Goal: Task Accomplishment & Management: Use online tool/utility

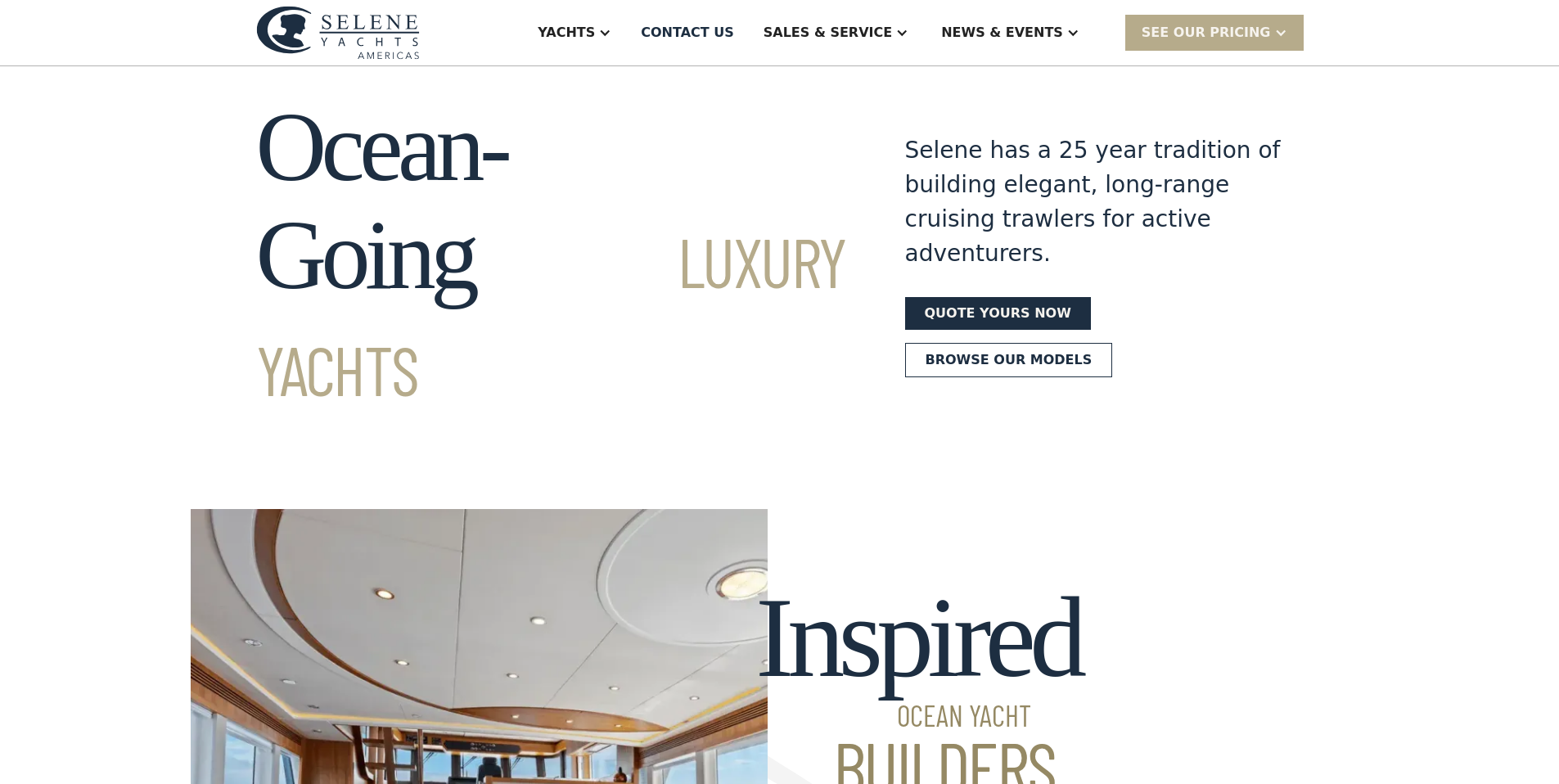
scroll to position [33, 0]
click at [989, 296] on link "Quote yours now" at bounding box center [998, 313] width 186 height 33
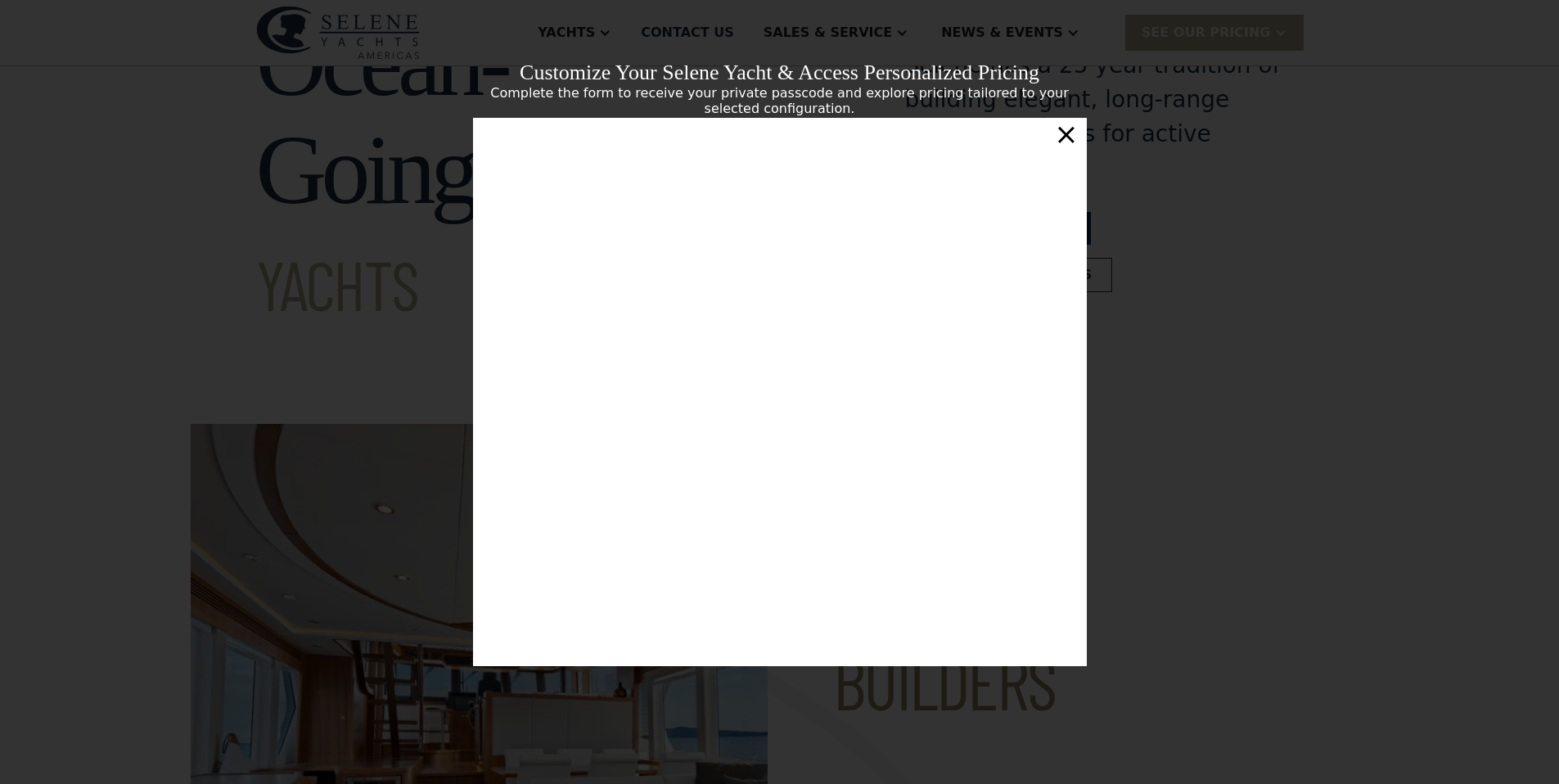
scroll to position [0, 0]
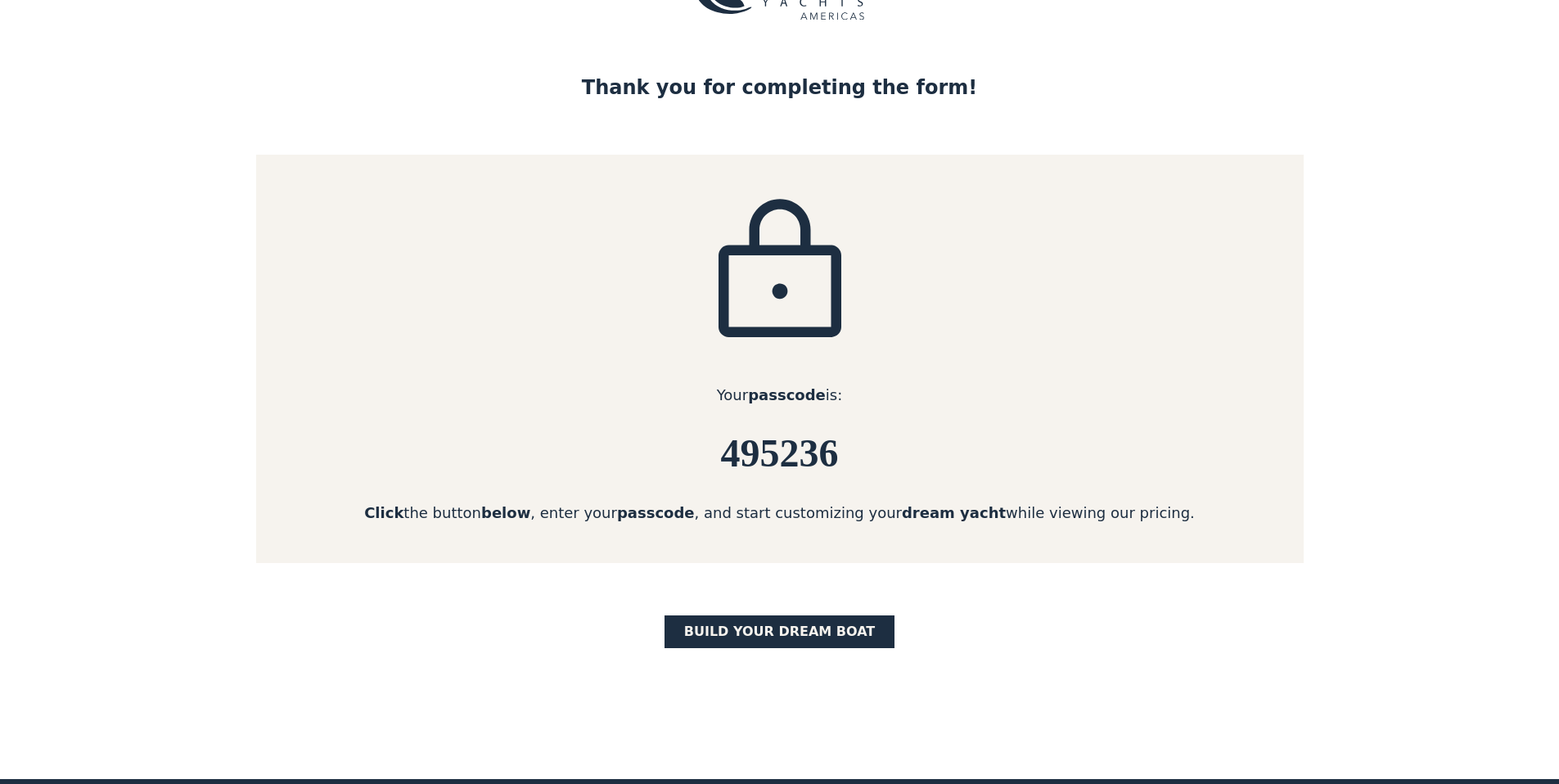
scroll to position [88, 0]
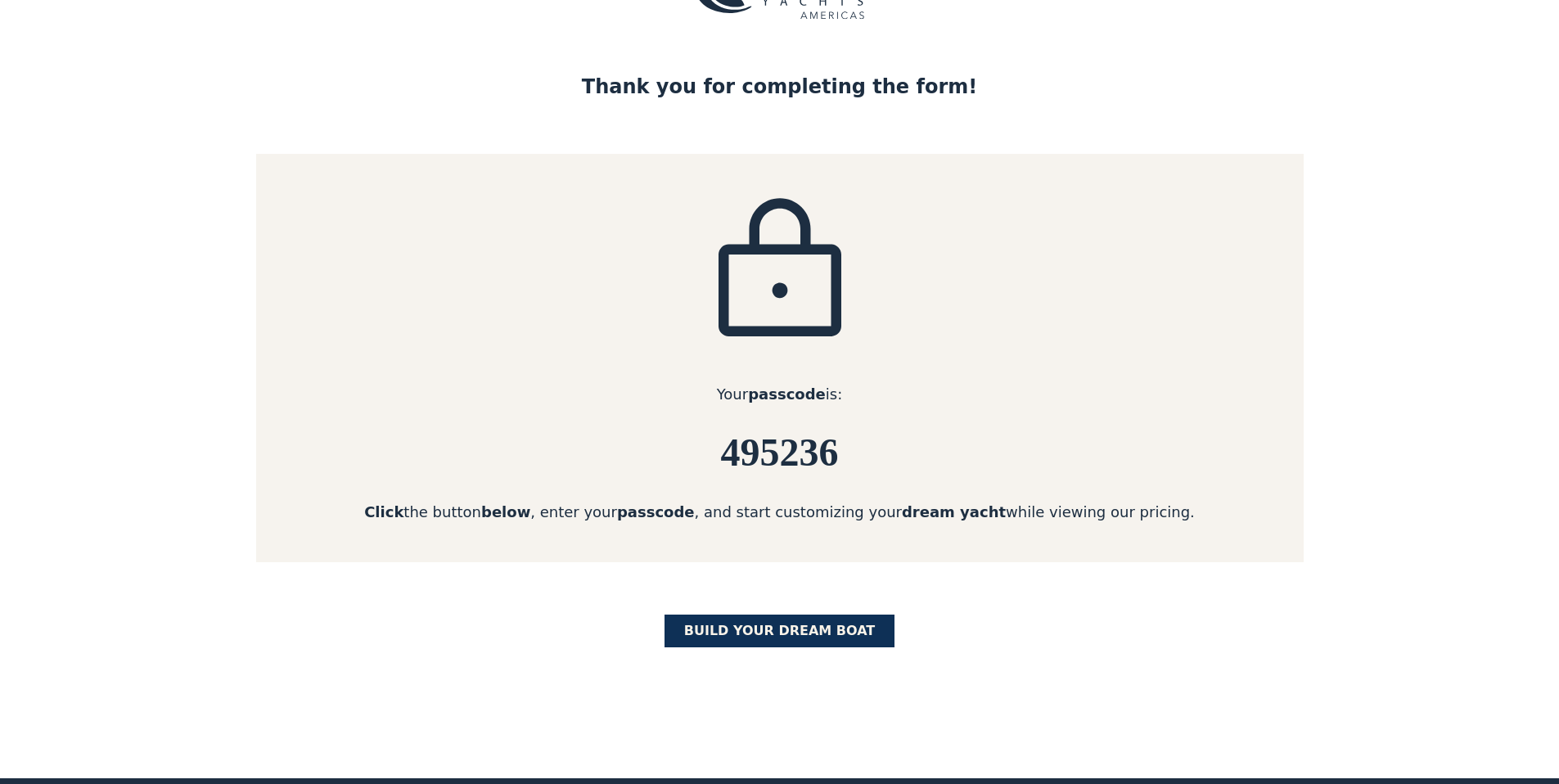
click at [811, 629] on link "BUILD yOUR dream boat" at bounding box center [780, 631] width 231 height 33
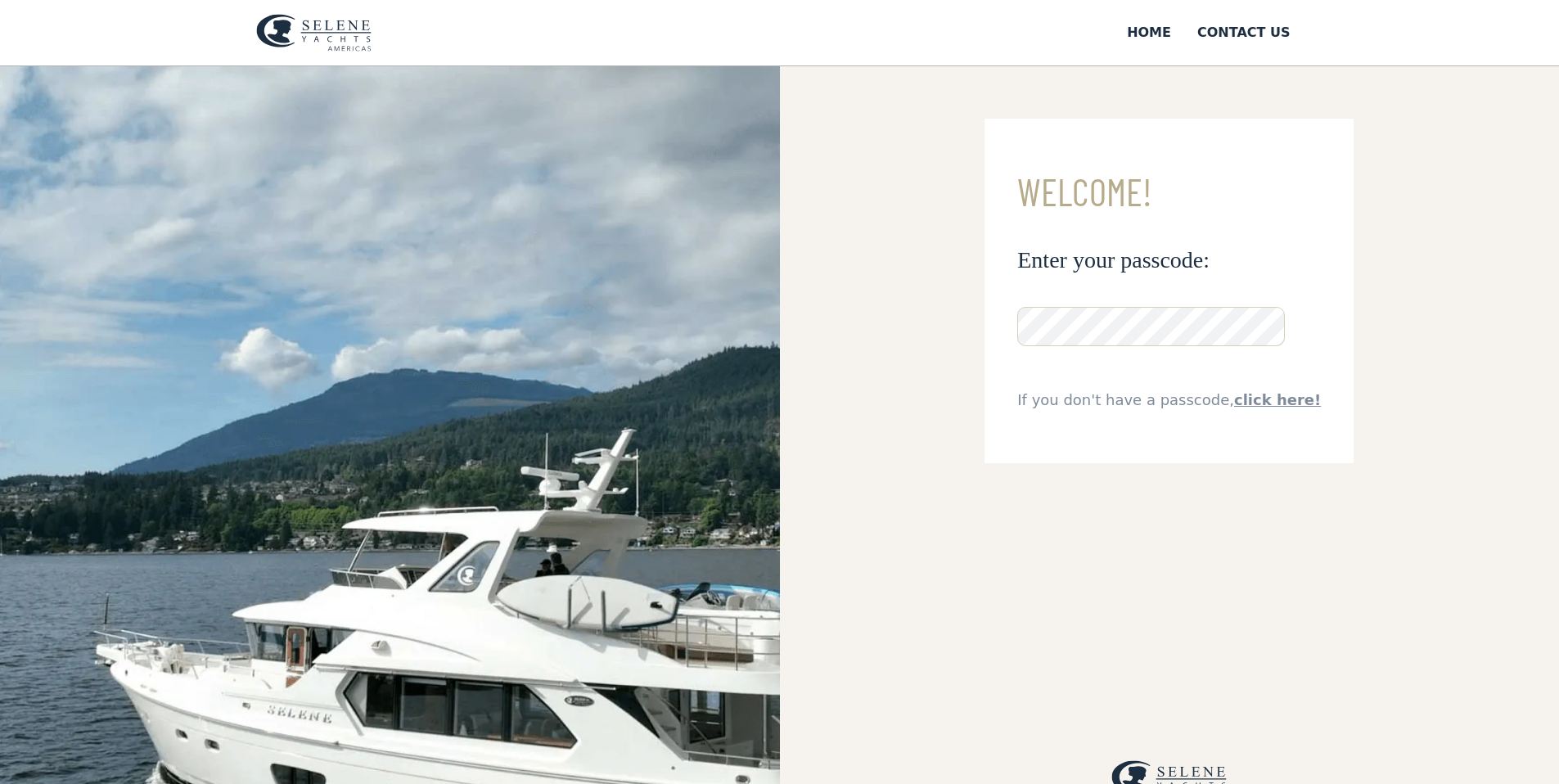
click at [0, 0] on input "**********" at bounding box center [0, 0] width 0 height 0
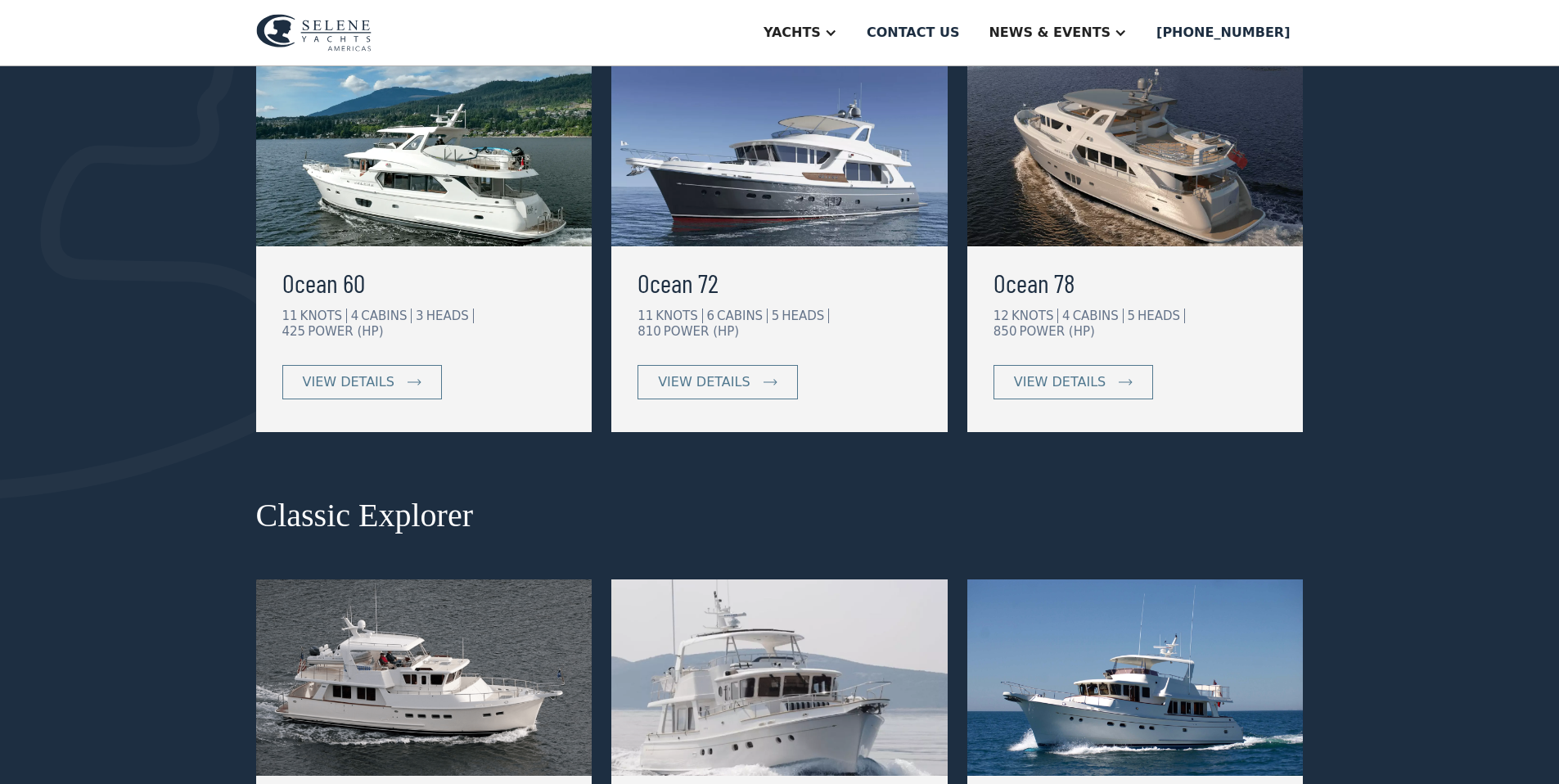
scroll to position [387, 0]
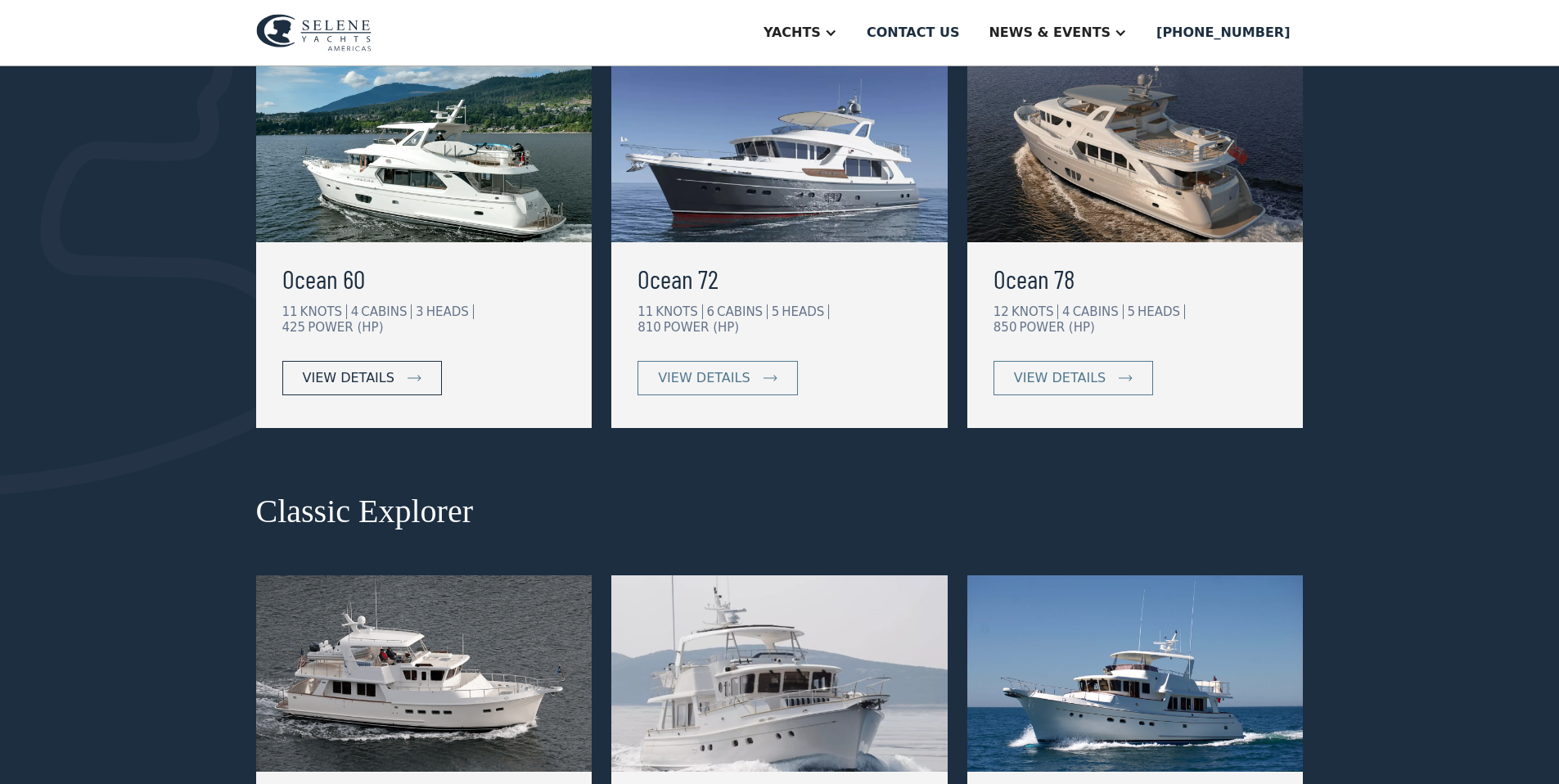
click at [349, 369] on div "view details" at bounding box center [348, 378] width 91 height 20
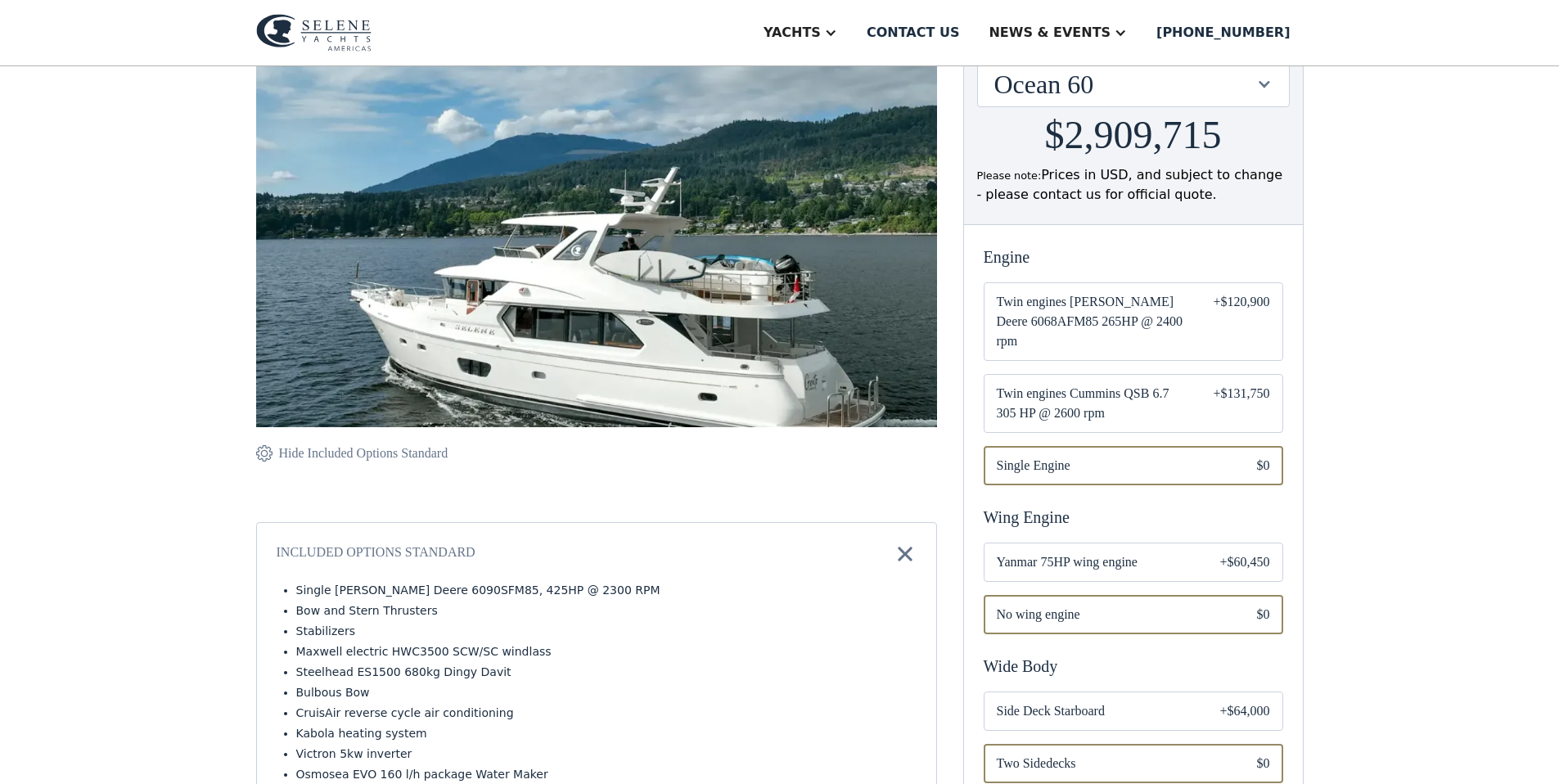
scroll to position [220, 0]
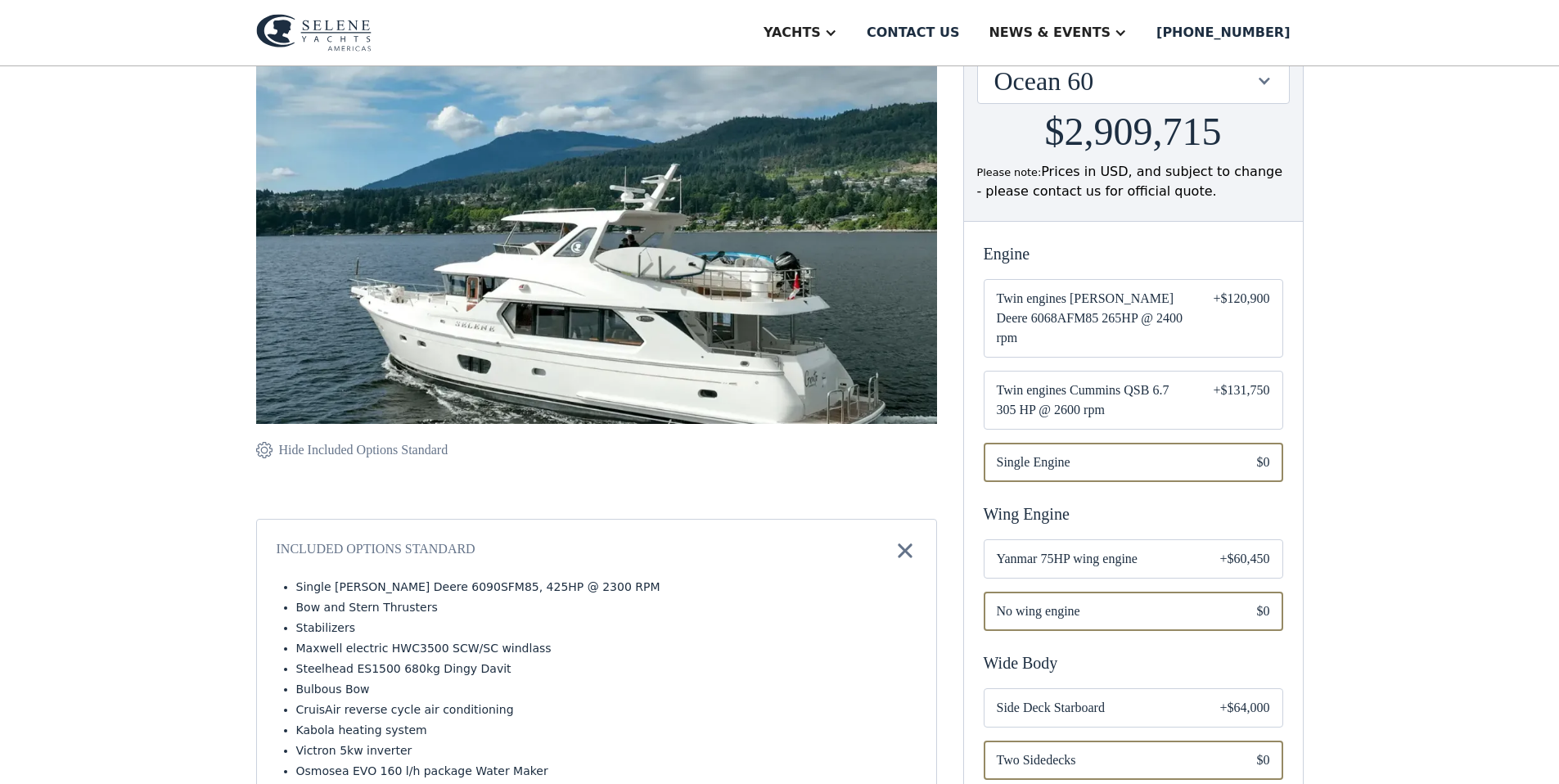
click at [1118, 323] on span "Twin engines John Deere 6068AFM85 265HP @ 2400 rpm" at bounding box center [1093, 318] width 191 height 59
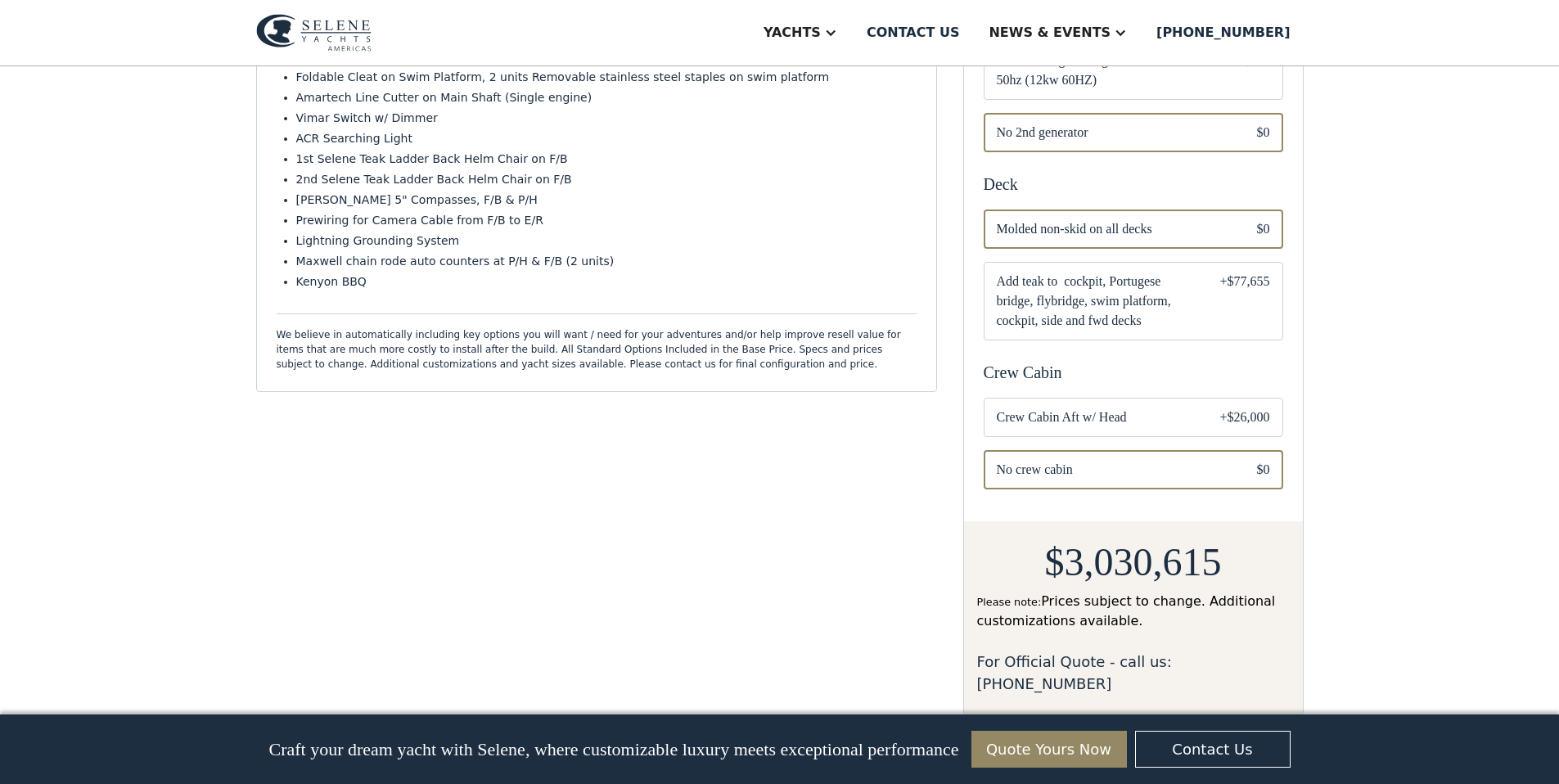
scroll to position [1079, 0]
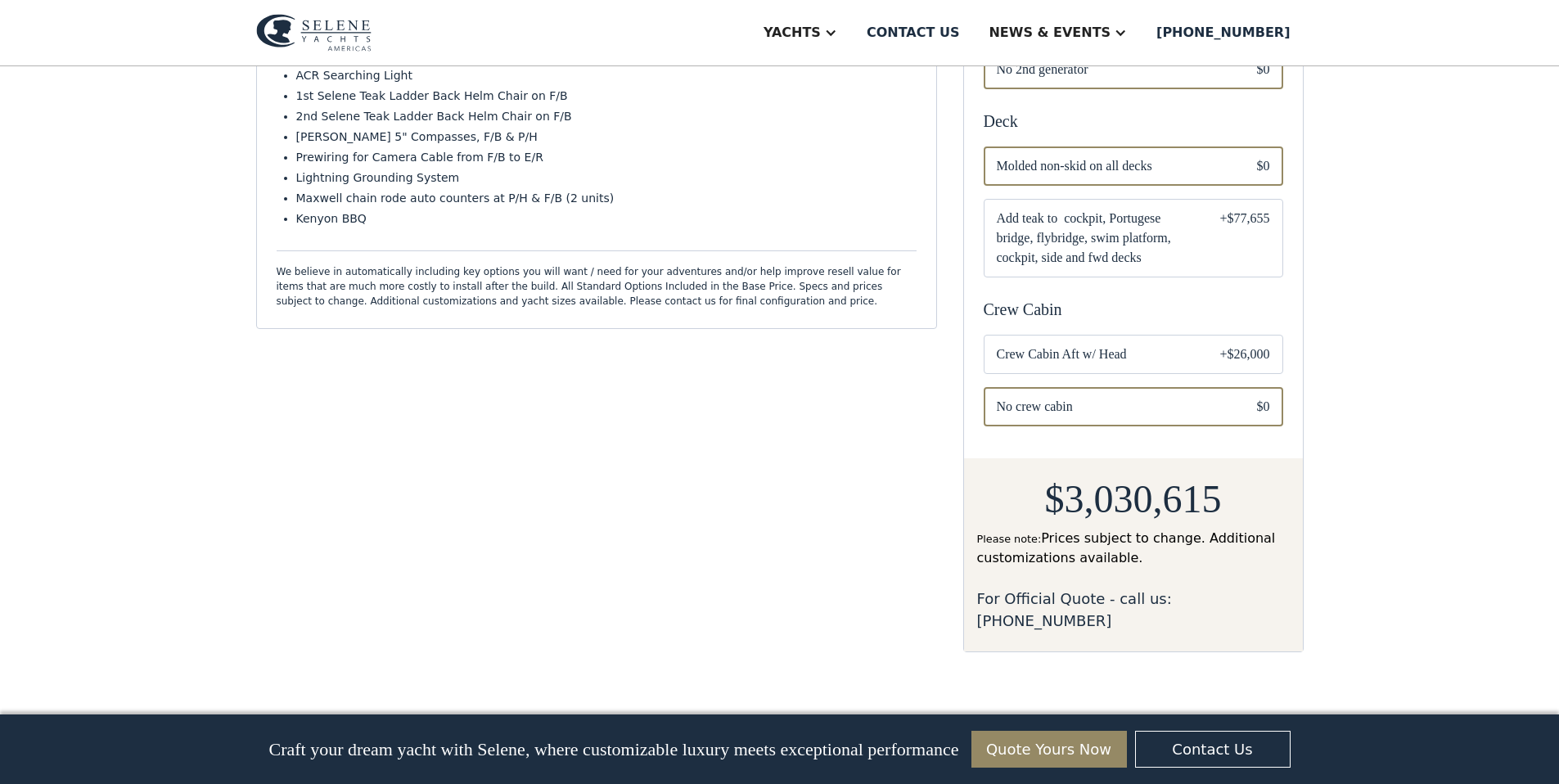
click at [1069, 355] on span "Crew Cabin Aft w/ Head" at bounding box center [1096, 355] width 197 height 20
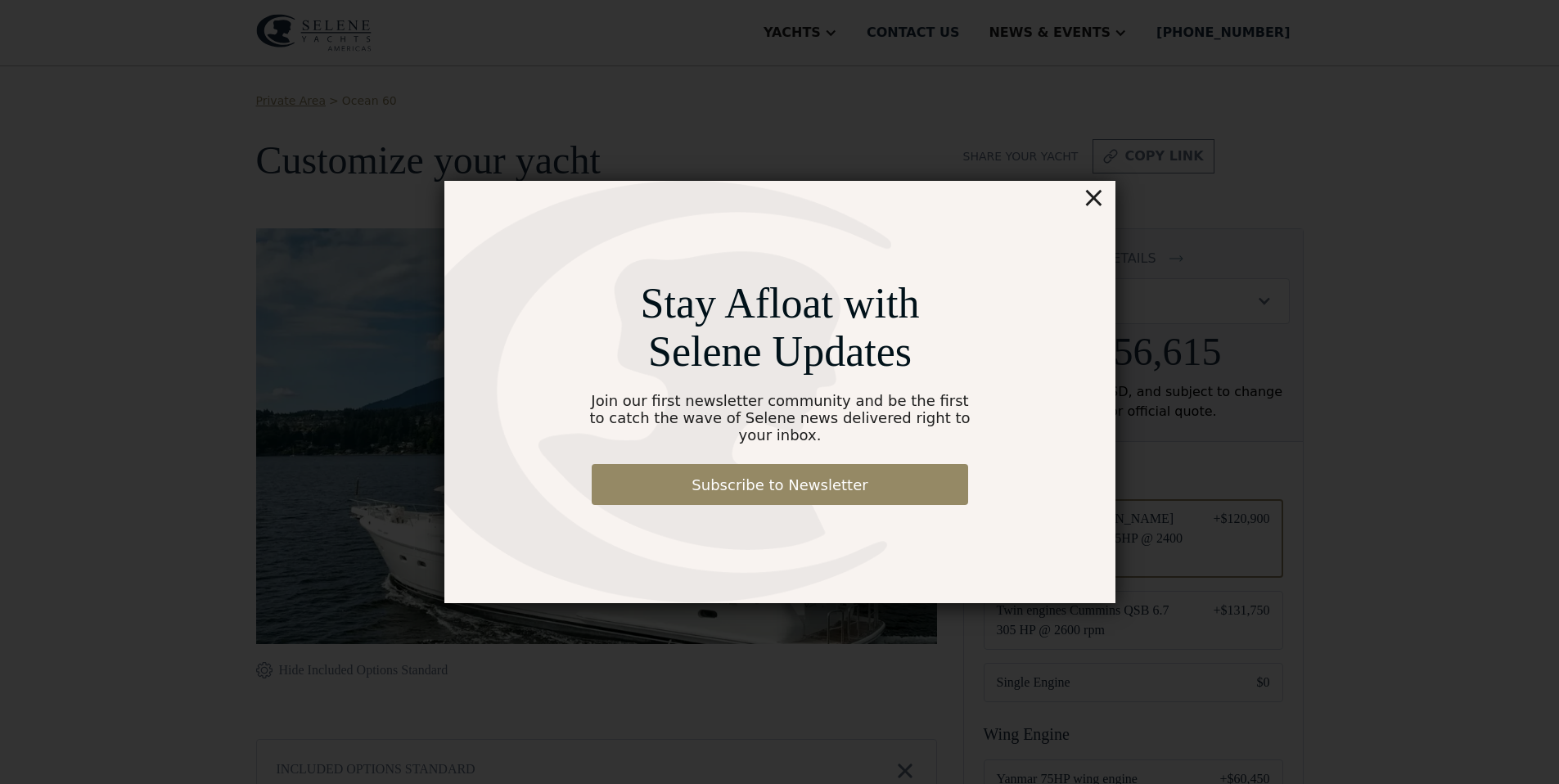
click at [1097, 209] on div "×" at bounding box center [1093, 197] width 24 height 33
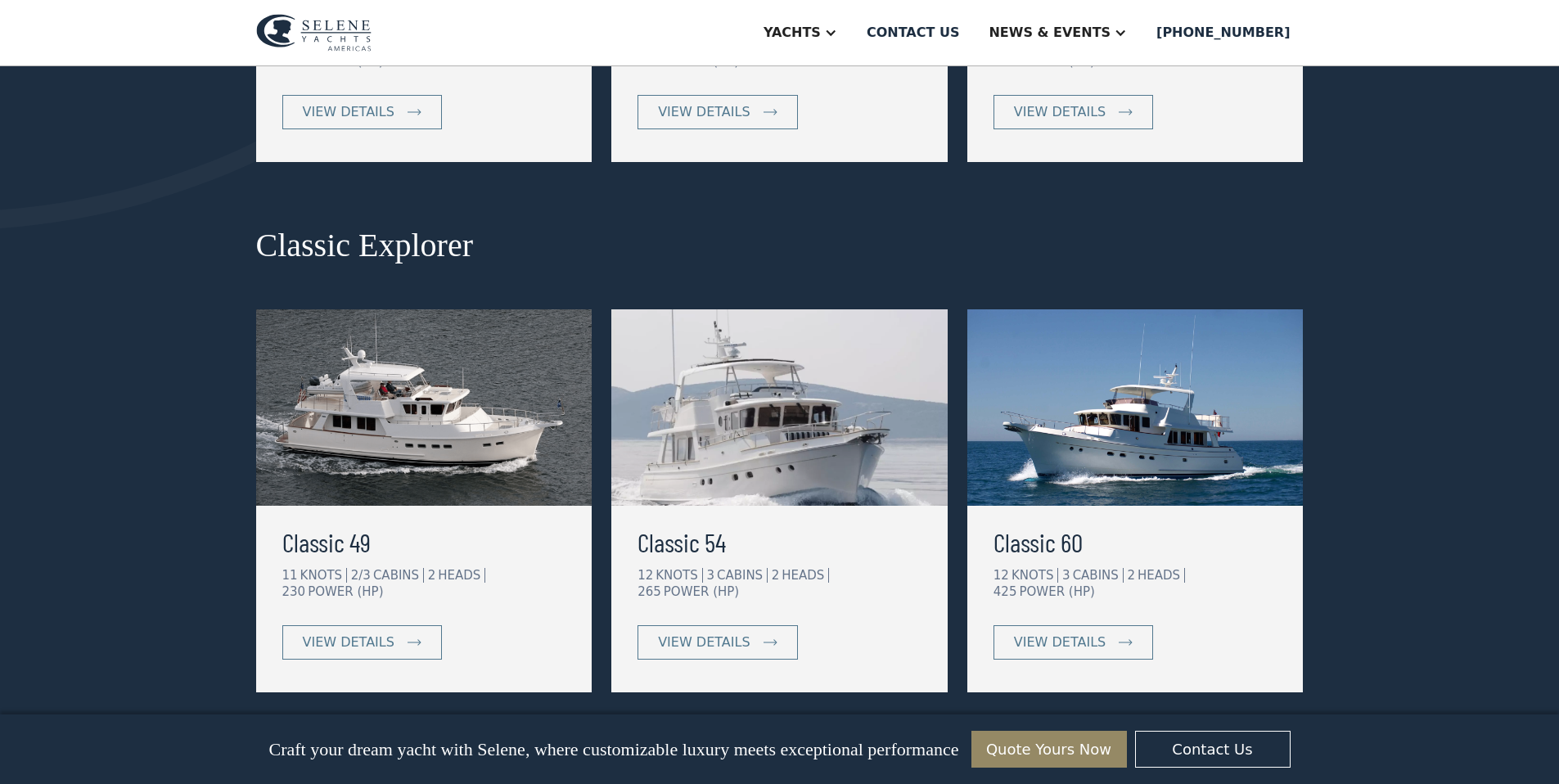
scroll to position [652, 0]
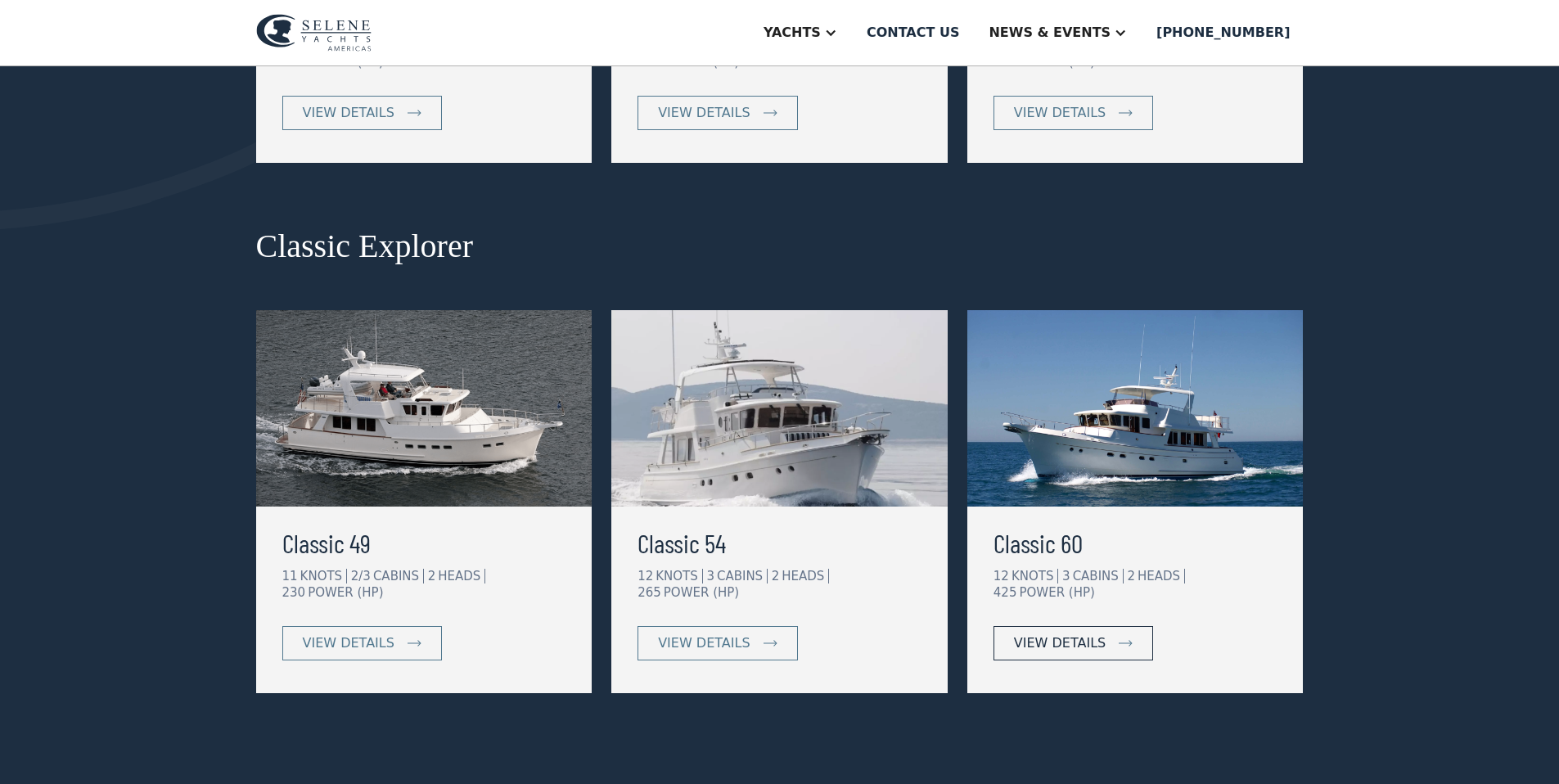
click at [1072, 633] on div "view details" at bounding box center [1060, 643] width 91 height 20
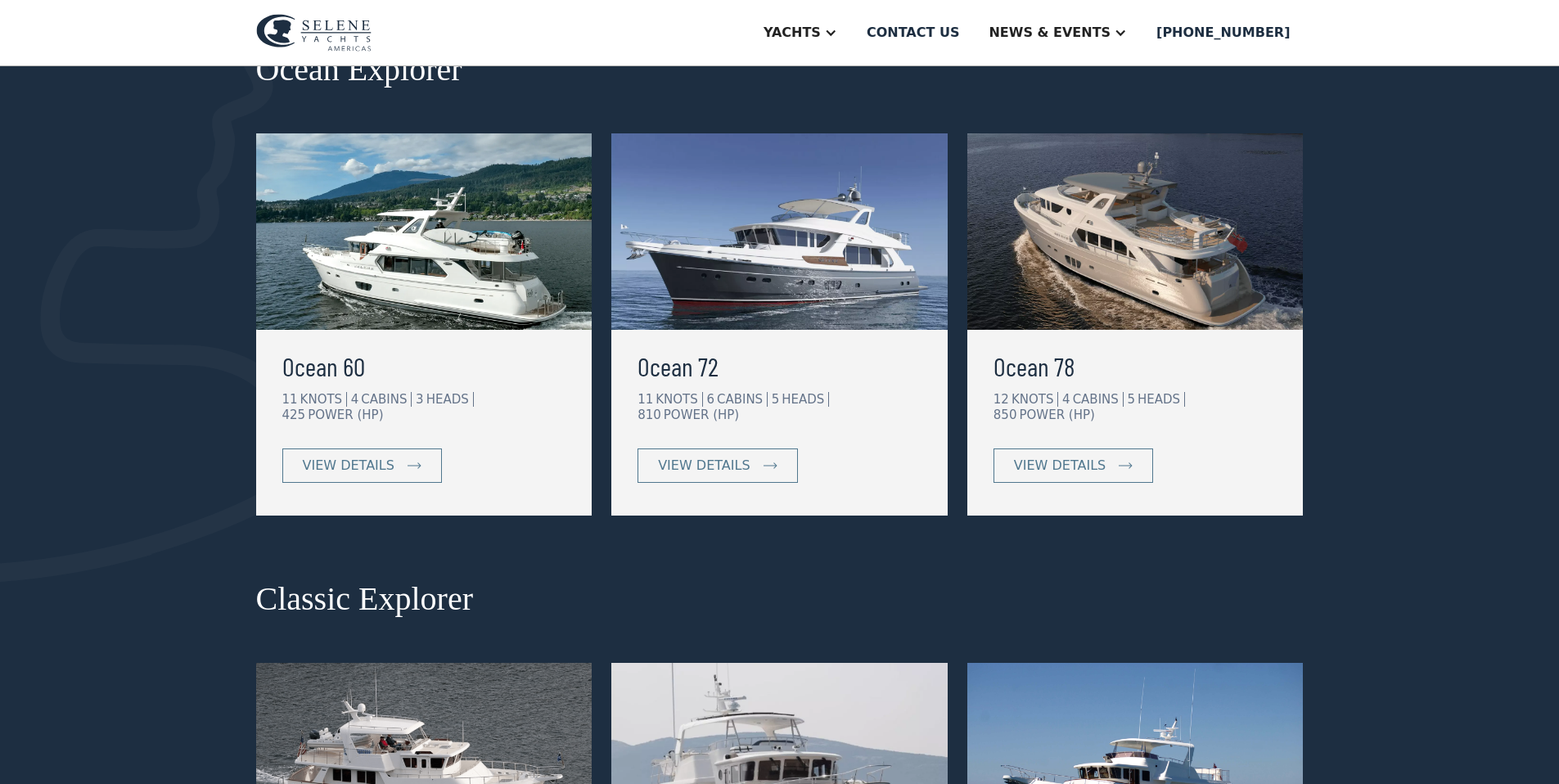
scroll to position [302, 0]
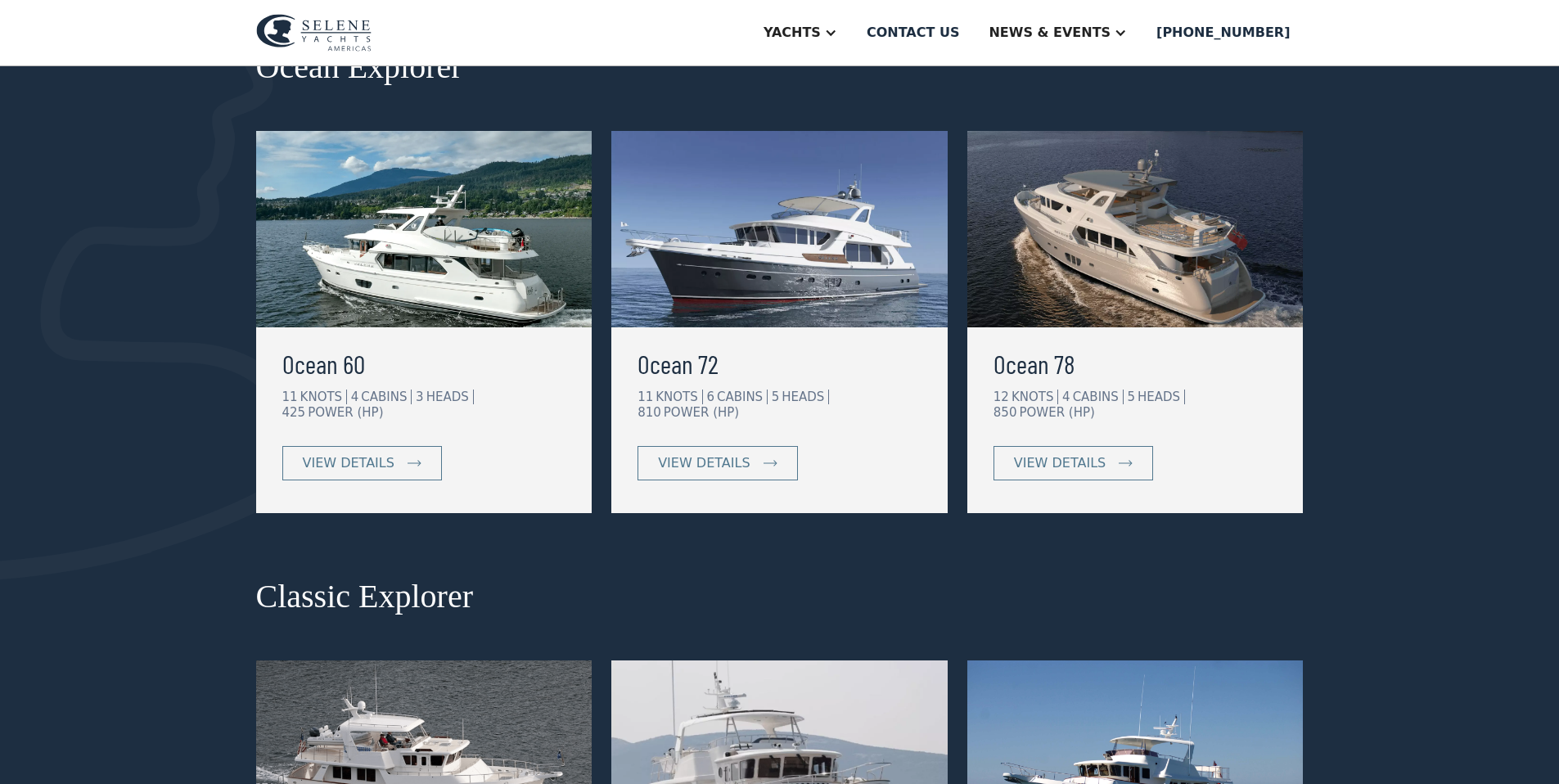
click at [419, 271] on img at bounding box center [424, 229] width 336 height 197
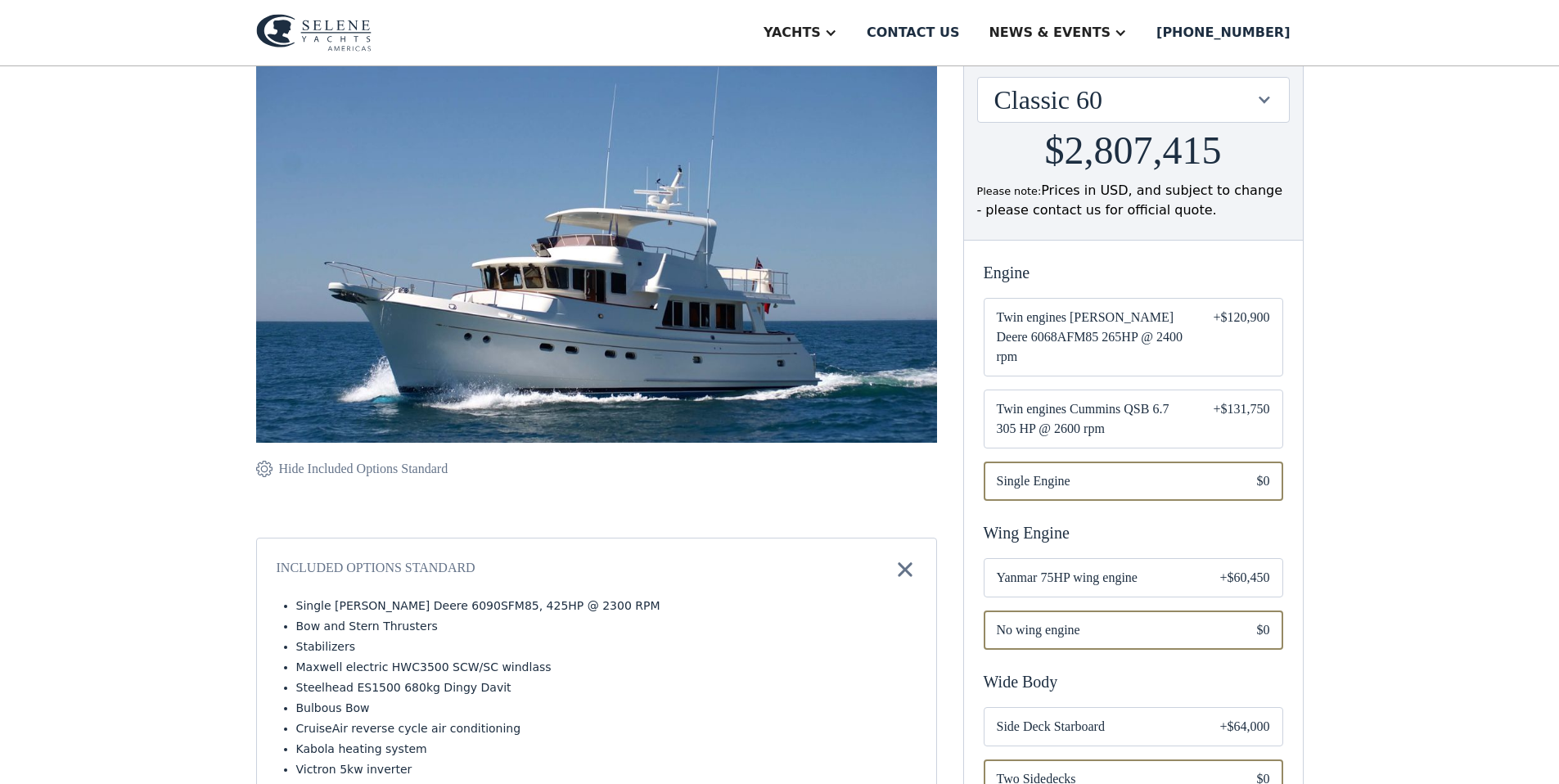
scroll to position [205, 0]
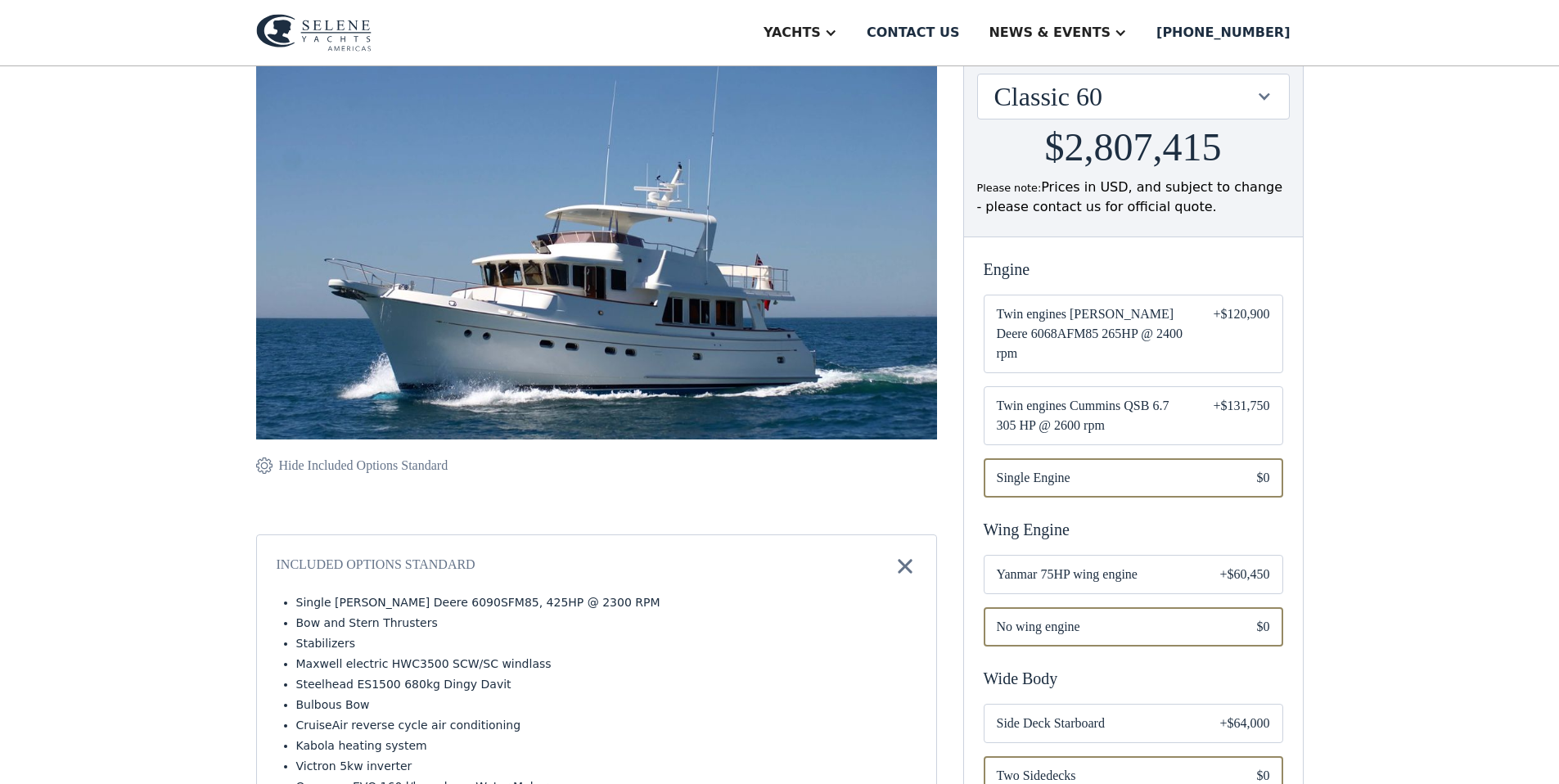
click at [1080, 324] on span "Twin engines [PERSON_NAME] Deere 6068AFM85 265HP @ 2400 rpm" at bounding box center [1093, 334] width 191 height 59
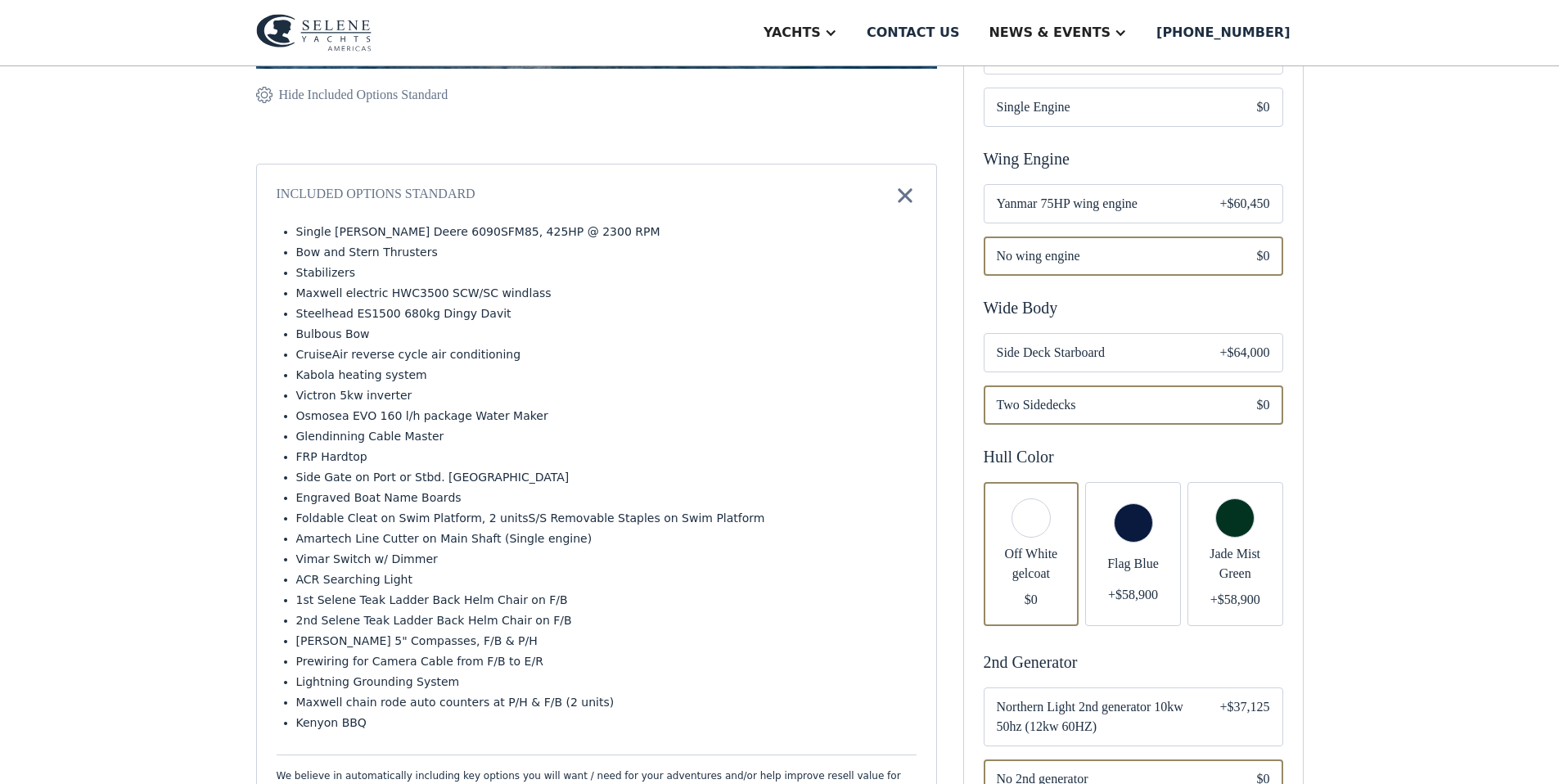
scroll to position [652, 0]
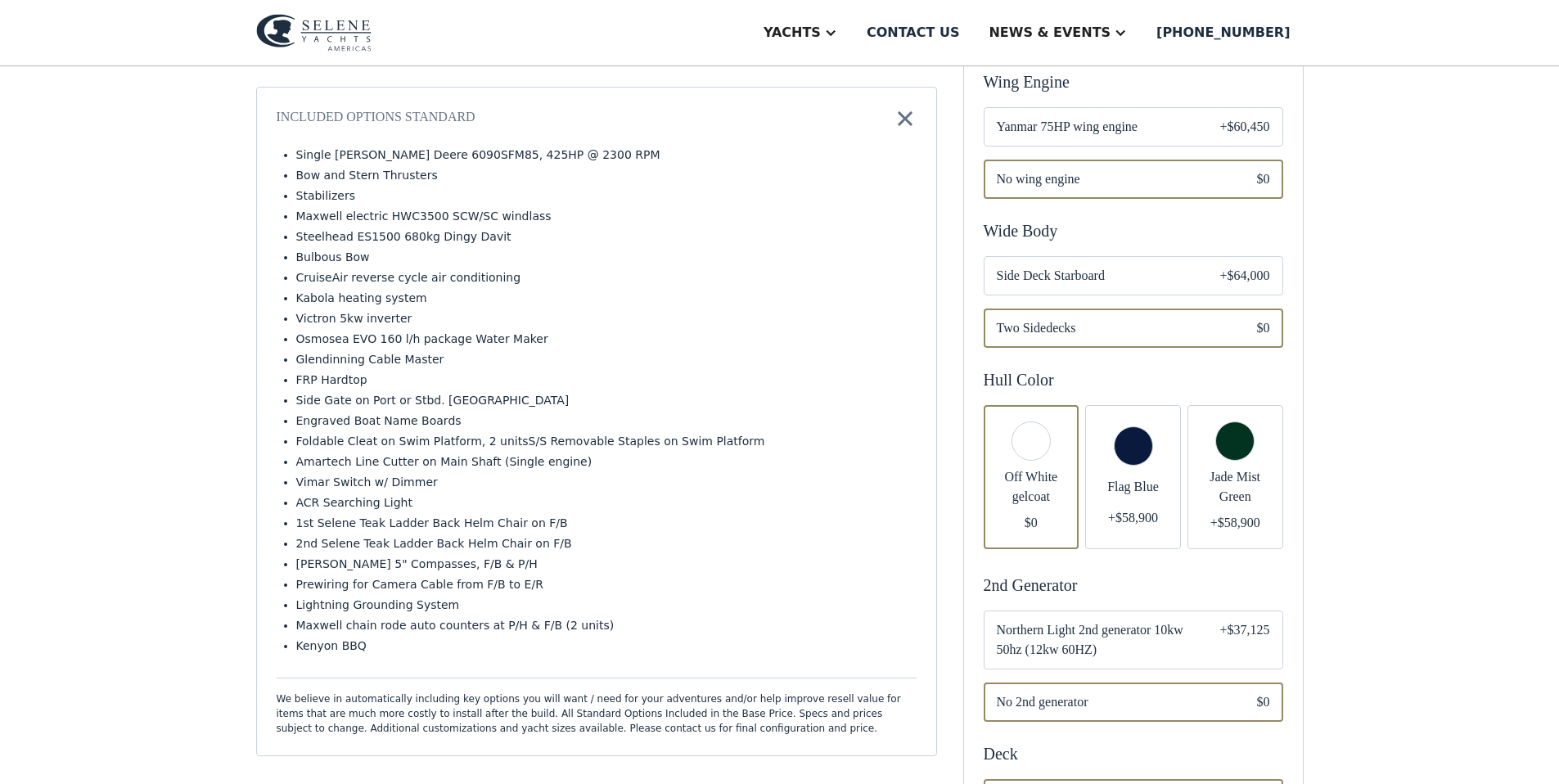
click at [1050, 443] on div "Email Form" at bounding box center [1032, 476] width 95 height 144
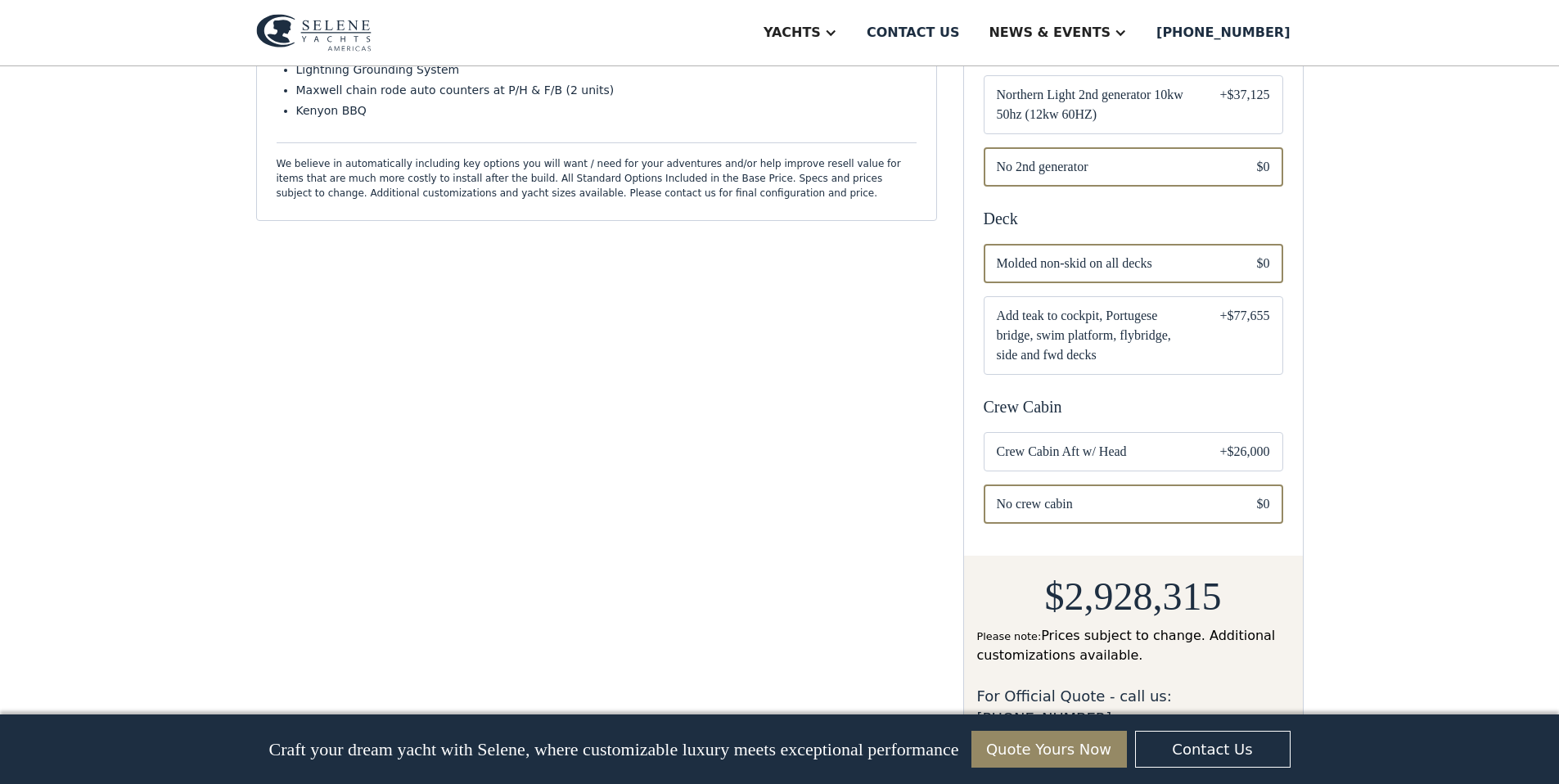
scroll to position [1191, 0]
click at [1185, 438] on span "Crew Cabin Aft w/ Head" at bounding box center [1096, 448] width 197 height 20
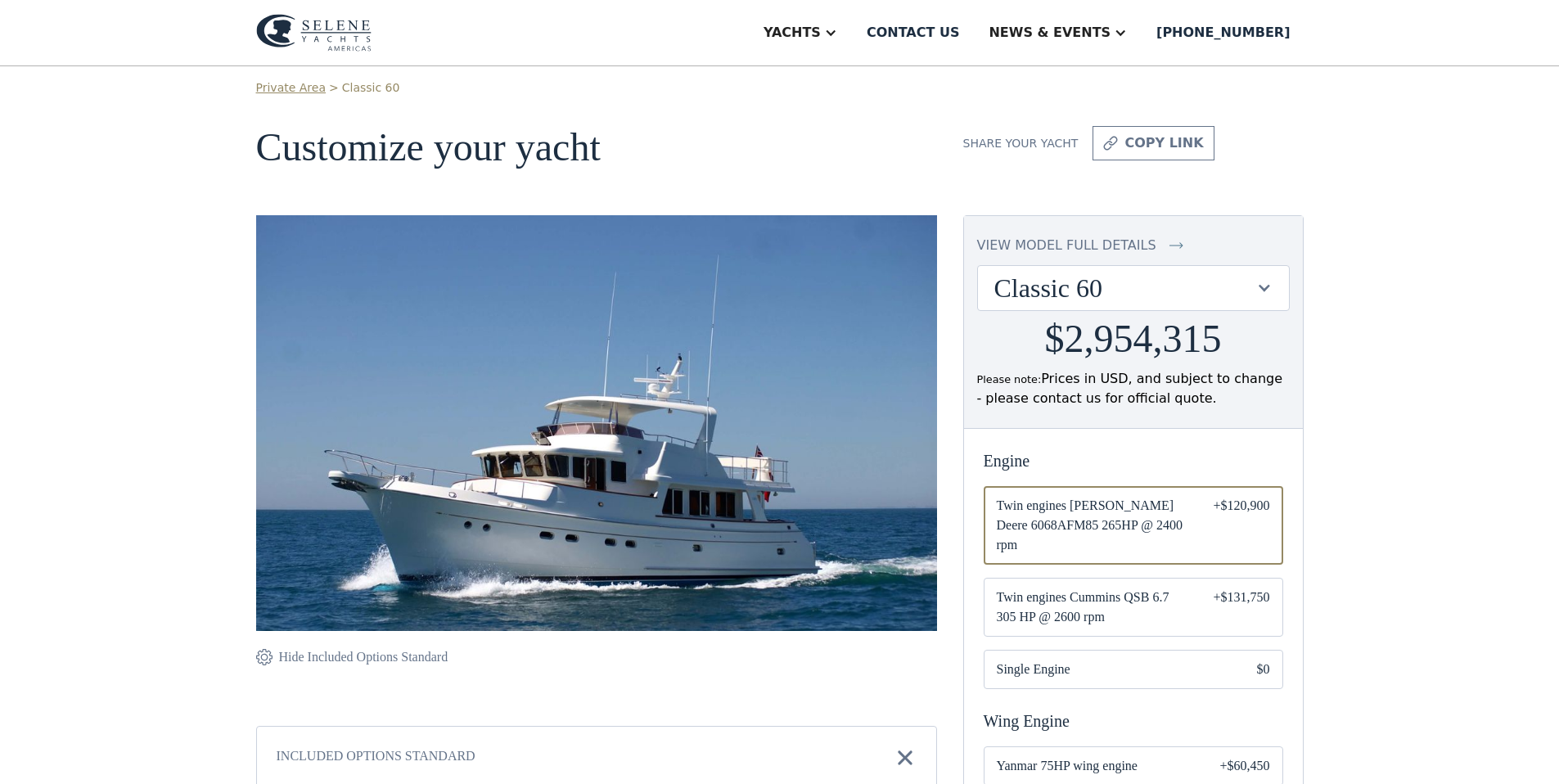
scroll to position [4, 0]
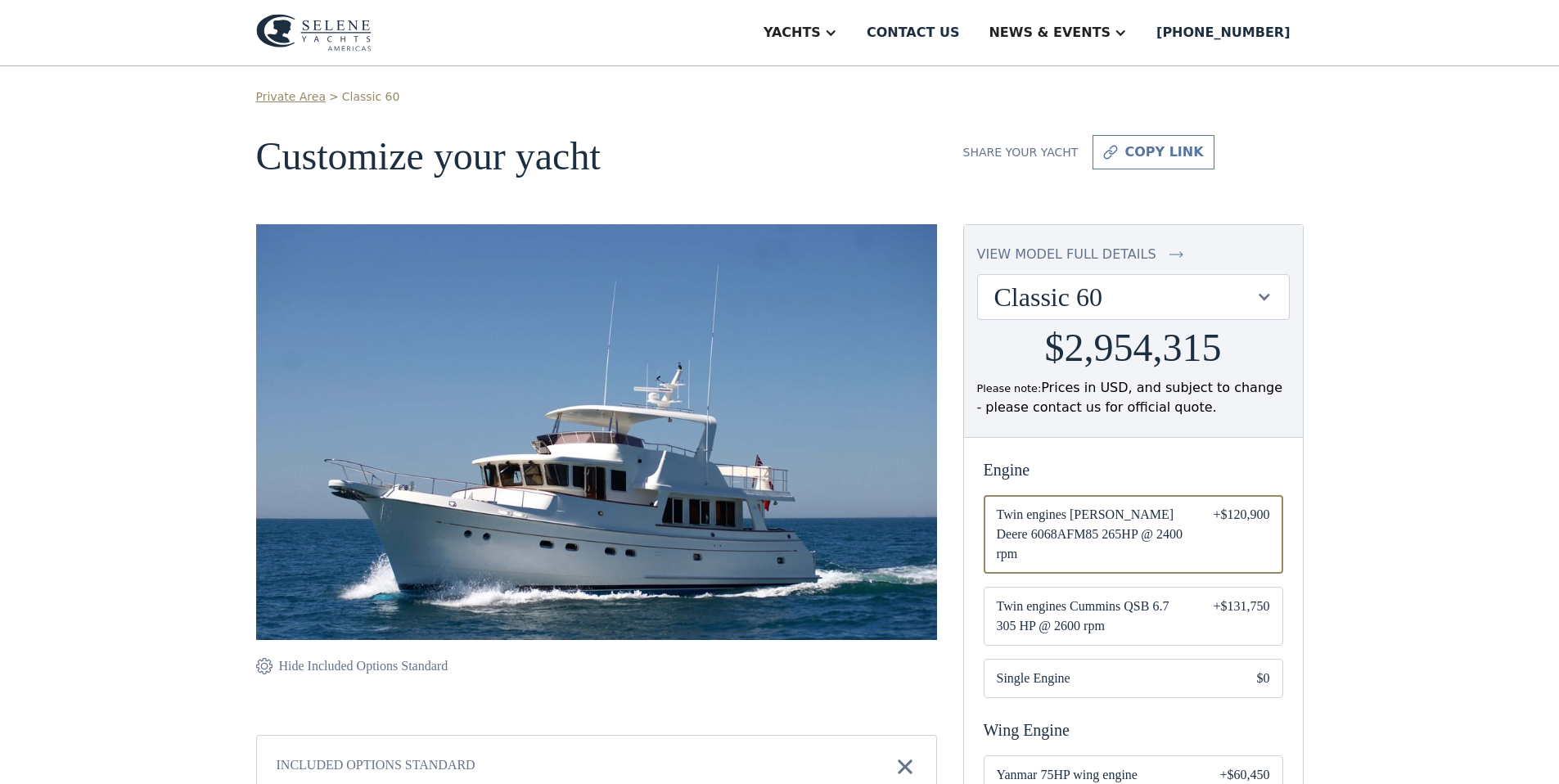
click at [1170, 154] on div "copy link" at bounding box center [1164, 152] width 79 height 20
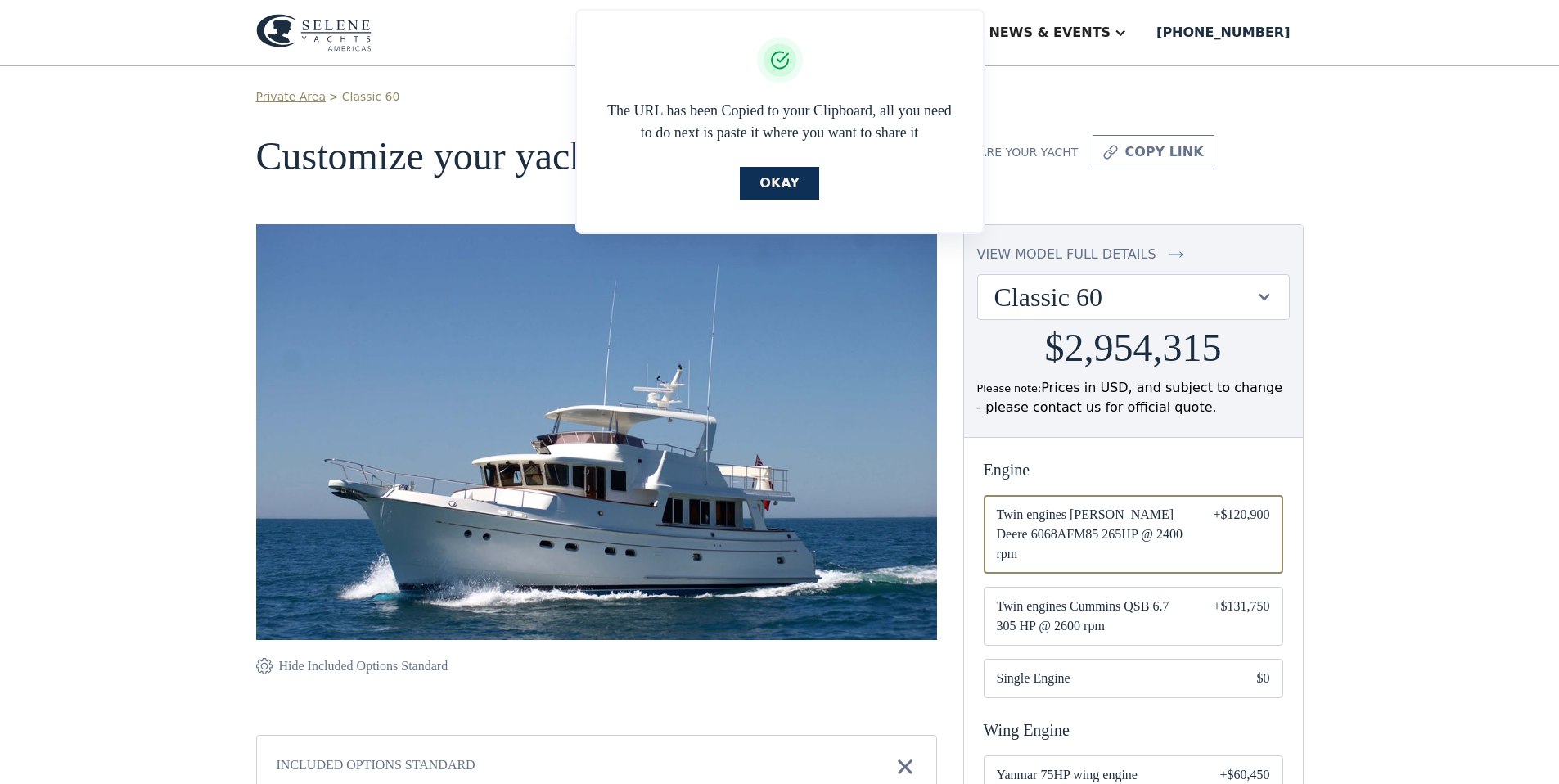
click at [793, 185] on link "Okay" at bounding box center [779, 183] width 79 height 33
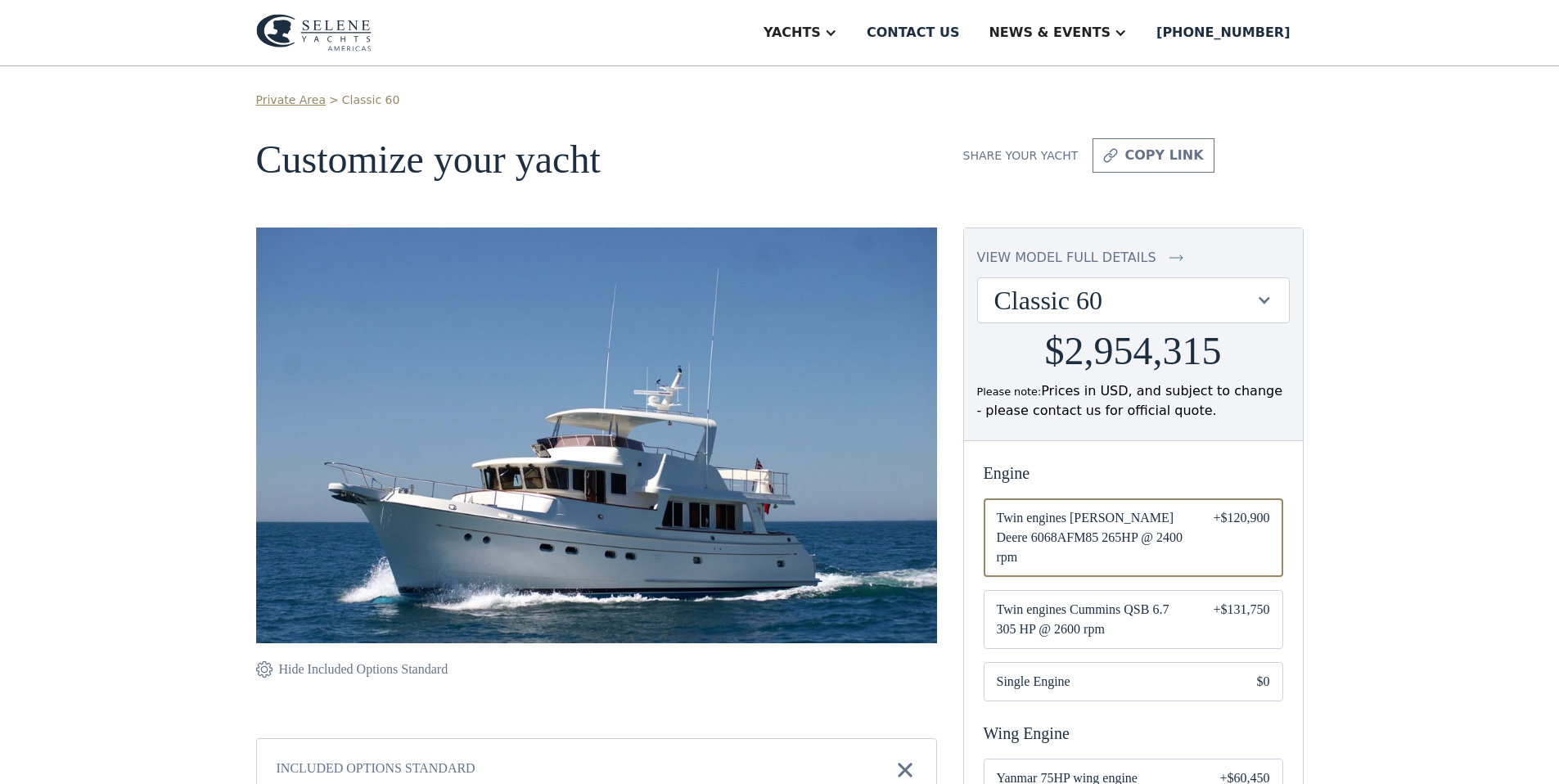
scroll to position [0, 0]
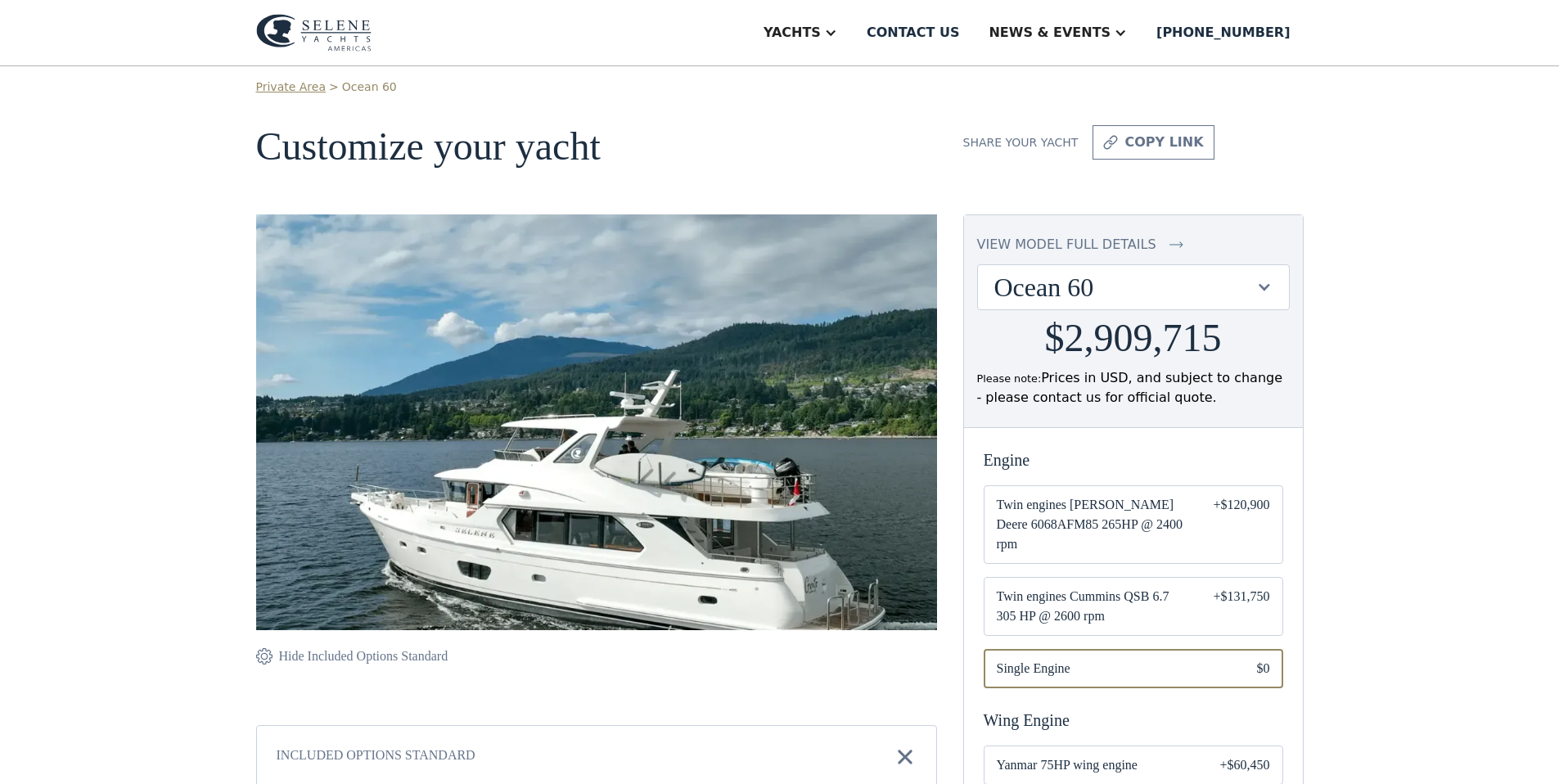
scroll to position [19, 0]
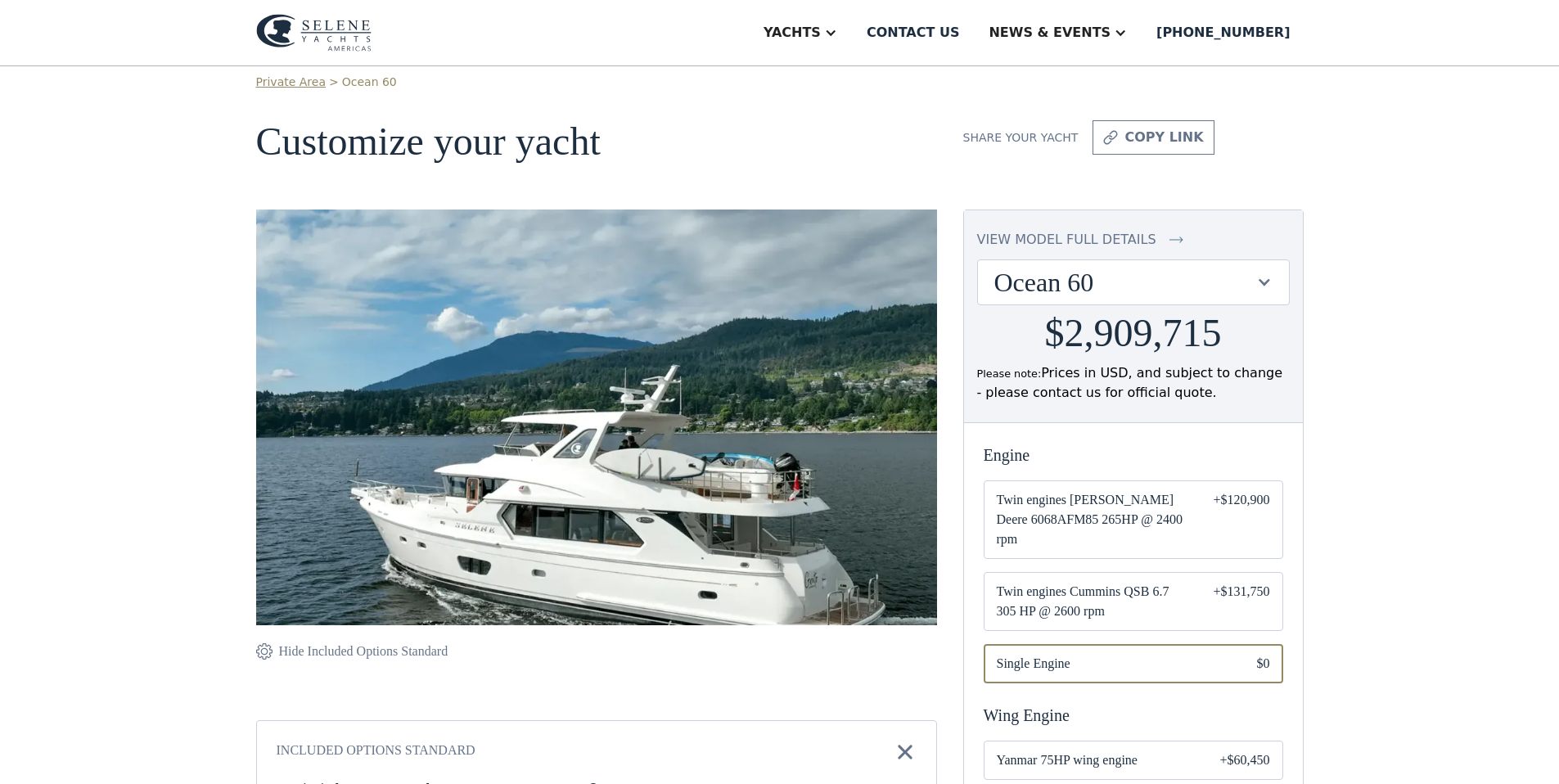
click at [1130, 497] on span "Twin engines [PERSON_NAME] Deere 6068AFM85 265HP @ 2400 rpm" at bounding box center [1093, 520] width 191 height 59
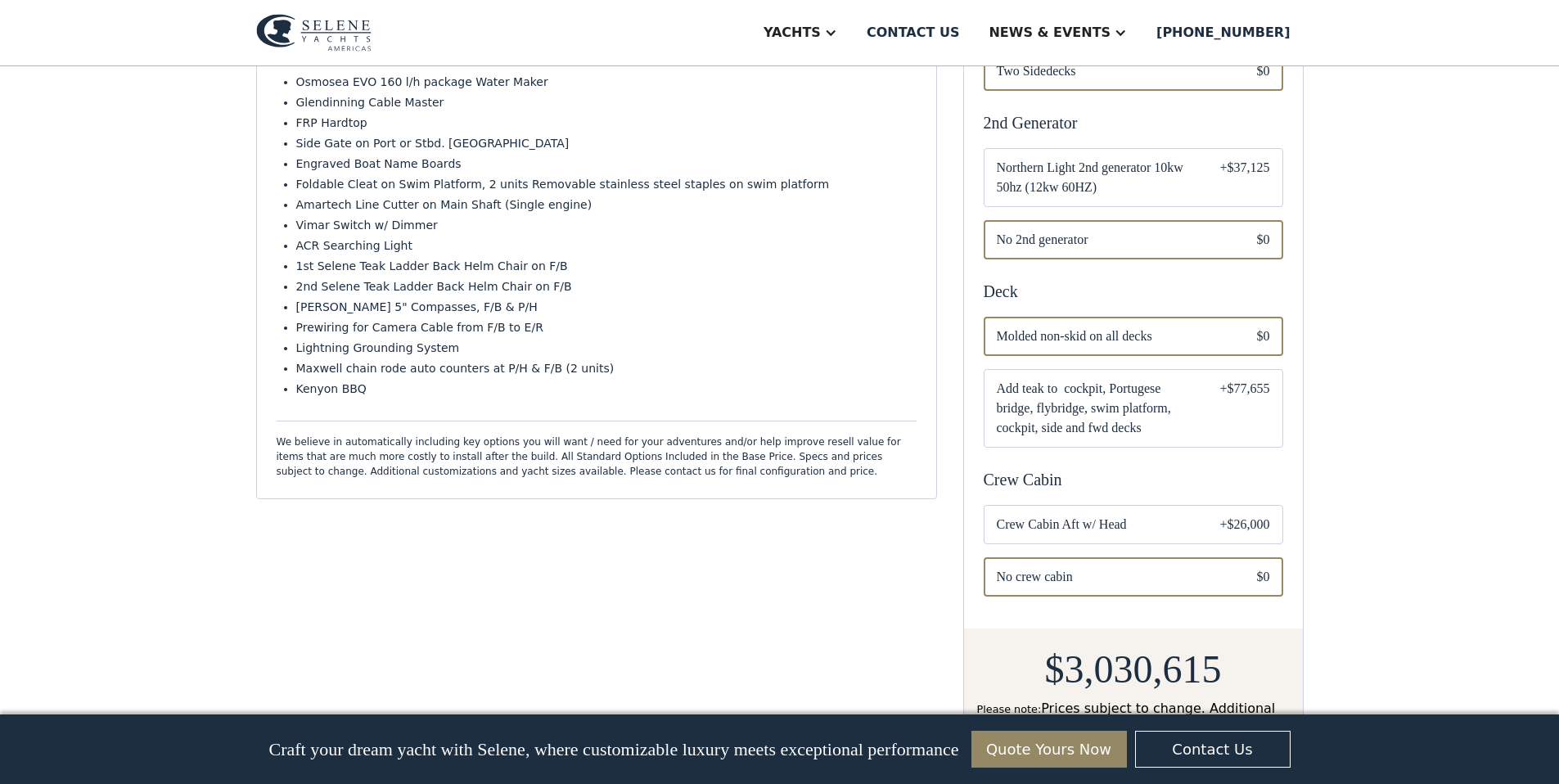
scroll to position [1006, 0]
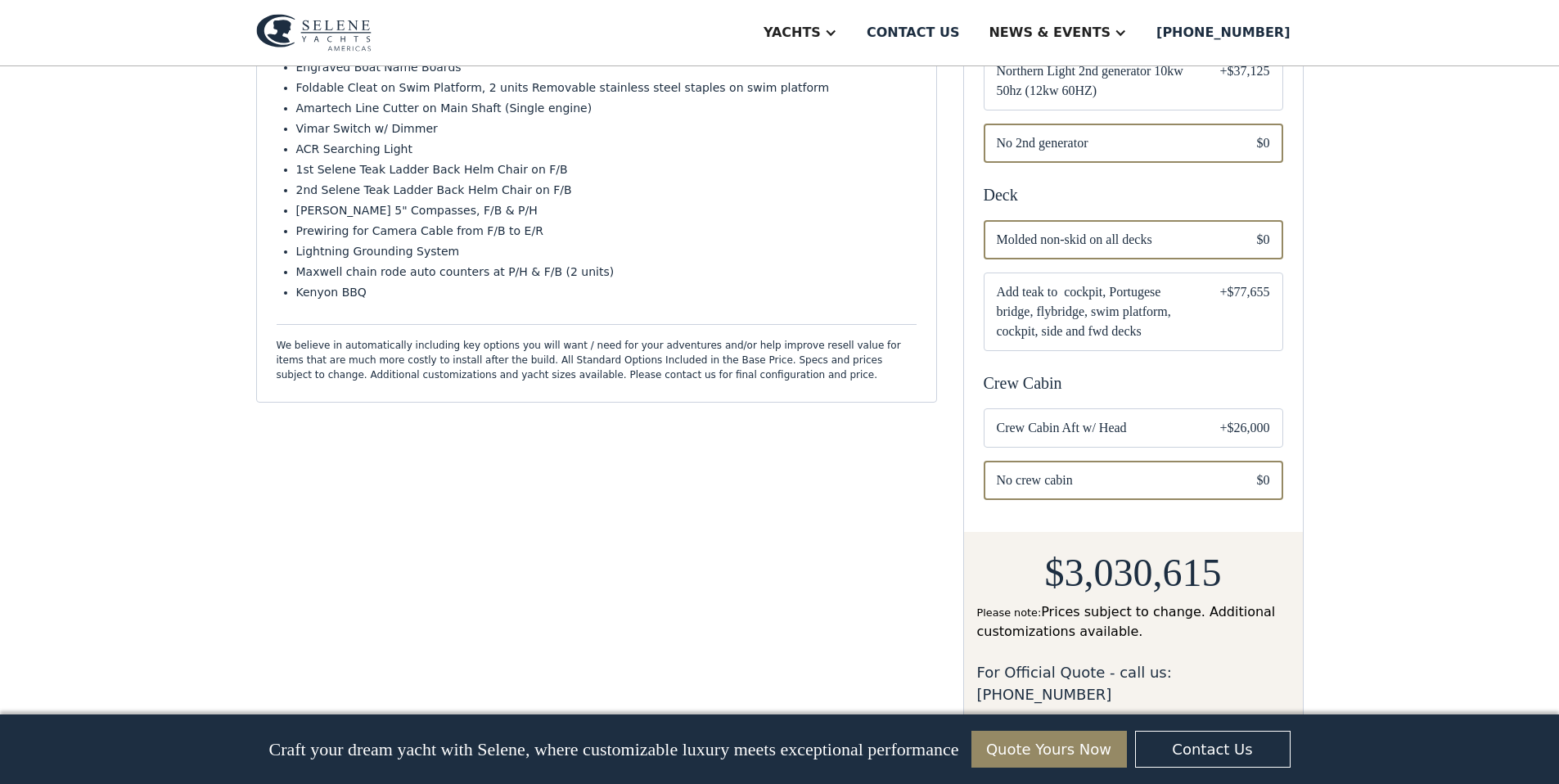
click at [1097, 435] on span "Crew Cabin Aft w/ Head" at bounding box center [1096, 428] width 197 height 20
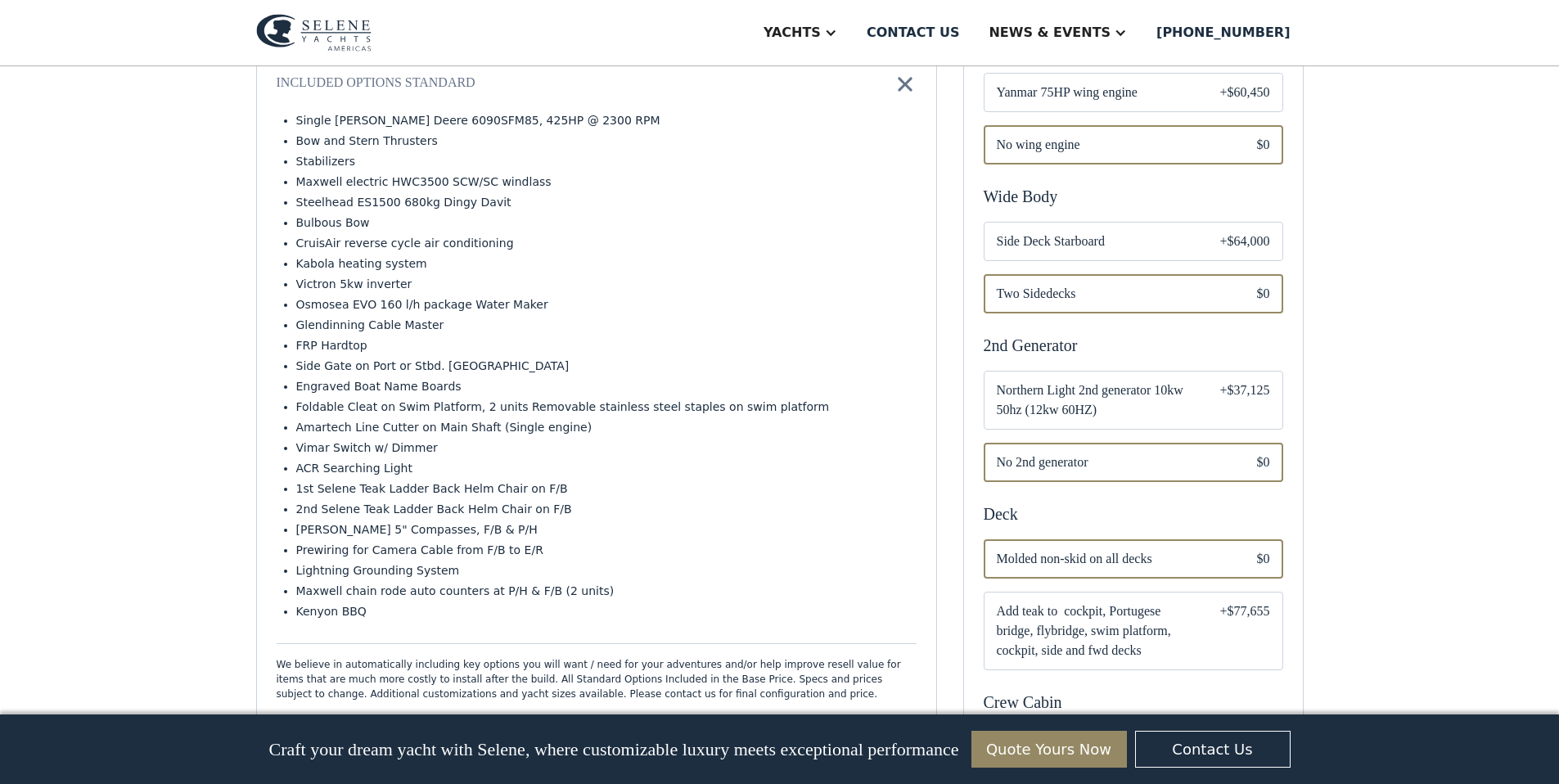
scroll to position [661, 0]
